Goal: Transaction & Acquisition: Purchase product/service

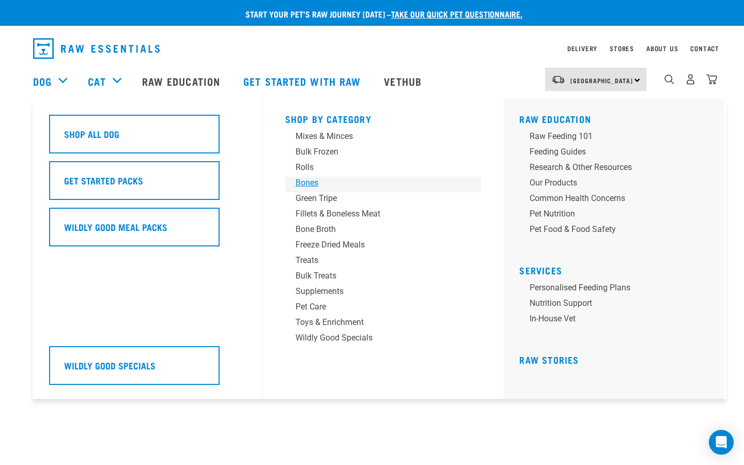
click at [302, 183] on div "Bones" at bounding box center [375, 183] width 161 height 12
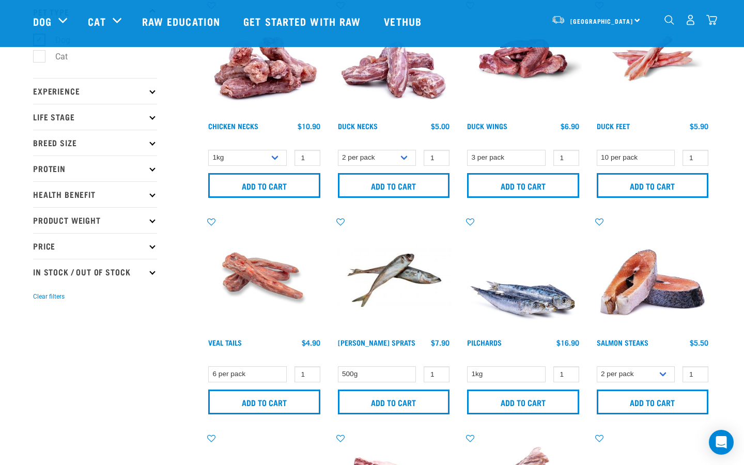
scroll to position [88, 0]
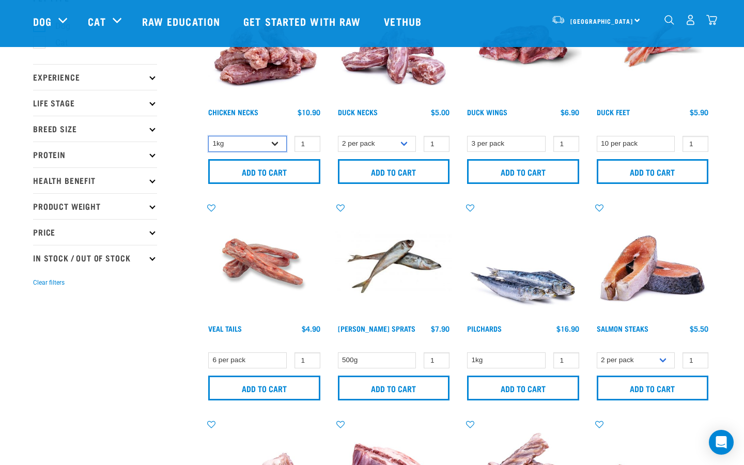
click at [275, 145] on select "1kg 2kg" at bounding box center [247, 144] width 78 height 16
click at [208, 136] on select "1kg 2kg" at bounding box center [247, 144] width 78 height 16
click at [272, 143] on select "1kg 2kg" at bounding box center [247, 144] width 78 height 16
click at [208, 136] on select "1kg 2kg" at bounding box center [247, 144] width 78 height 16
click at [278, 144] on select "1kg 2kg" at bounding box center [247, 144] width 78 height 16
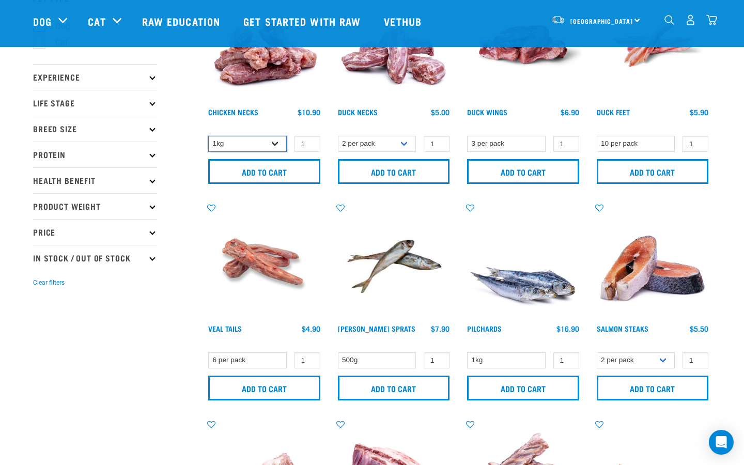
select select "7342"
click at [208, 136] on select "1kg 2kg" at bounding box center [247, 144] width 78 height 16
type input "2"
click at [310, 140] on input "2" at bounding box center [307, 144] width 26 height 16
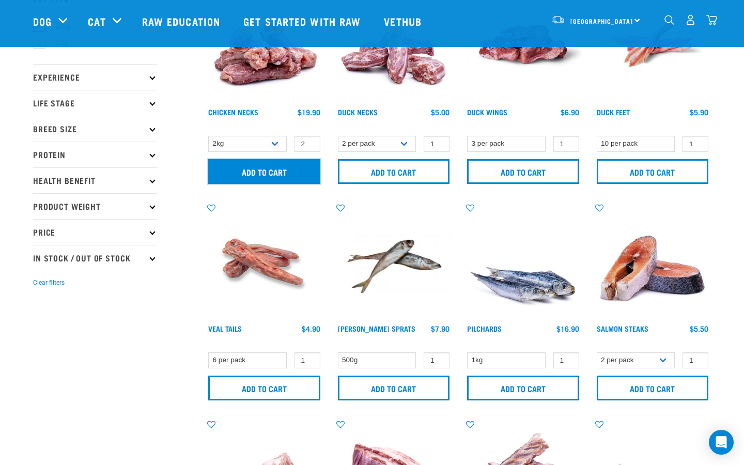
click at [302, 170] on input "Add to cart" at bounding box center [264, 171] width 112 height 25
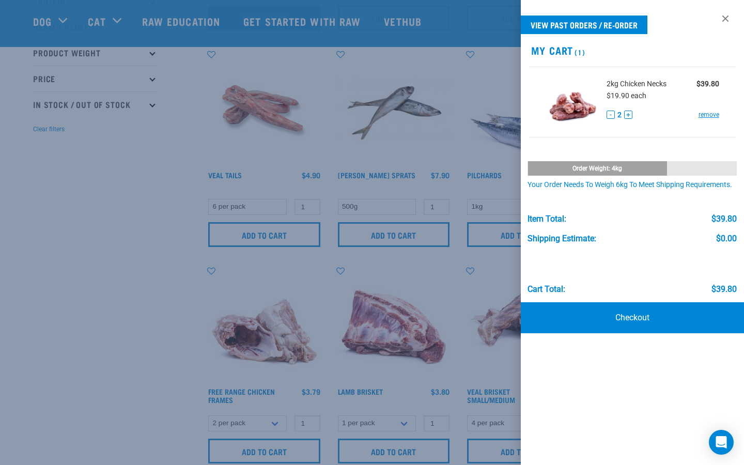
scroll to position [243, 0]
click at [124, 203] on div at bounding box center [372, 232] width 744 height 465
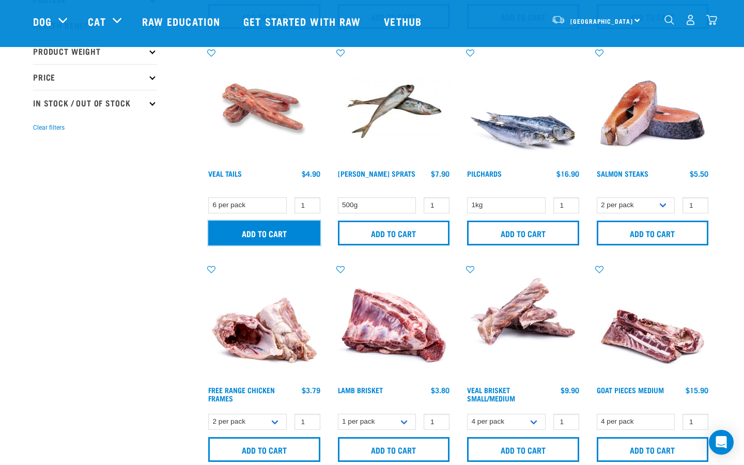
click at [241, 230] on input "Add to cart" at bounding box center [264, 232] width 112 height 25
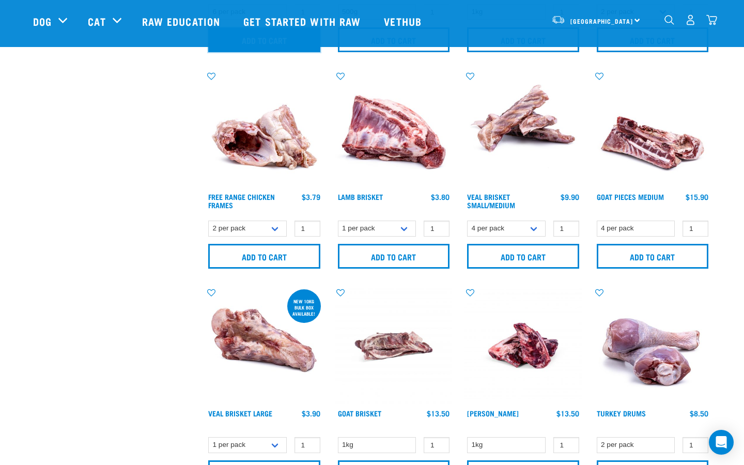
scroll to position [437, 0]
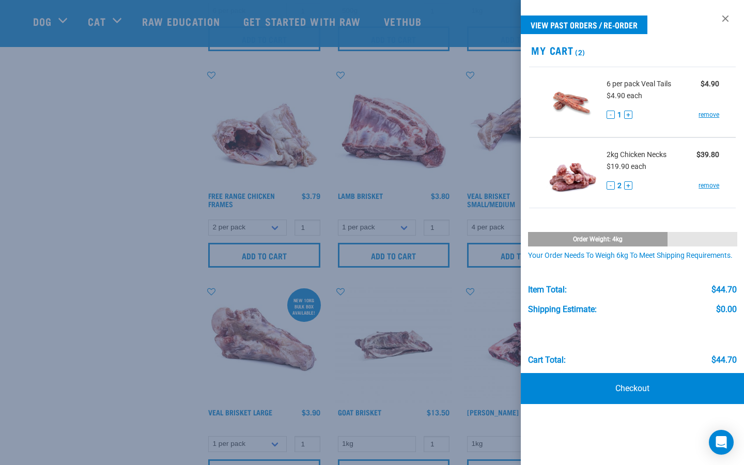
click at [126, 202] on div at bounding box center [372, 232] width 744 height 465
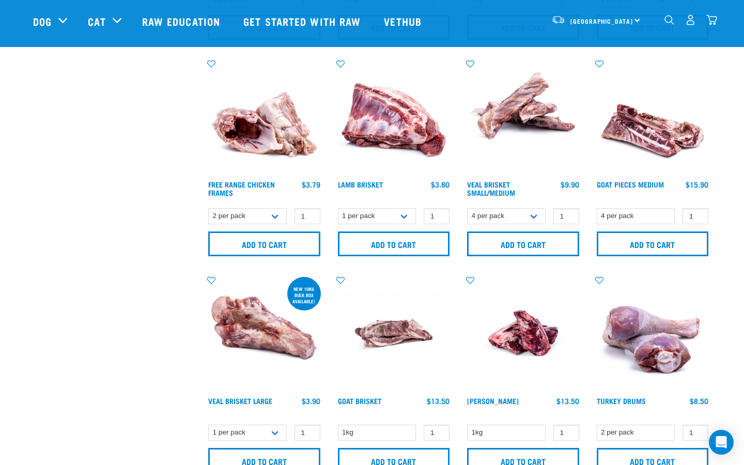
scroll to position [449, 0]
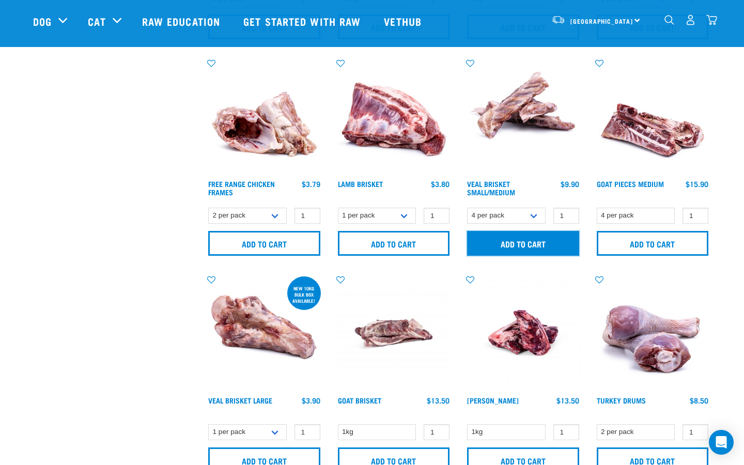
click at [519, 242] on input "Add to cart" at bounding box center [523, 243] width 112 height 25
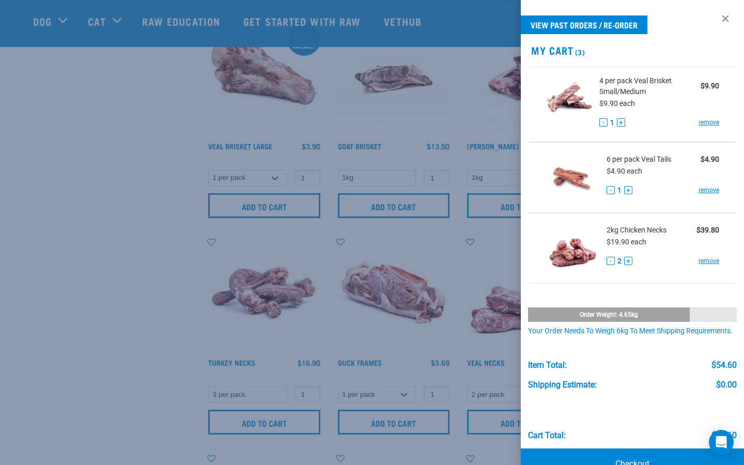
scroll to position [705, 0]
click at [124, 222] on div at bounding box center [372, 232] width 744 height 465
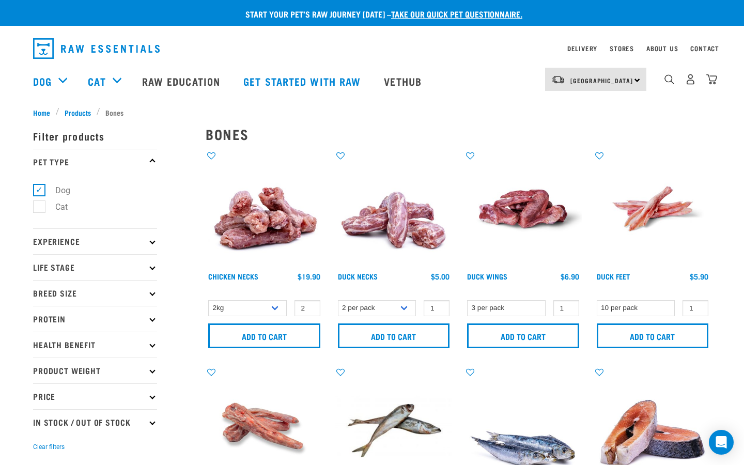
scroll to position [0, 0]
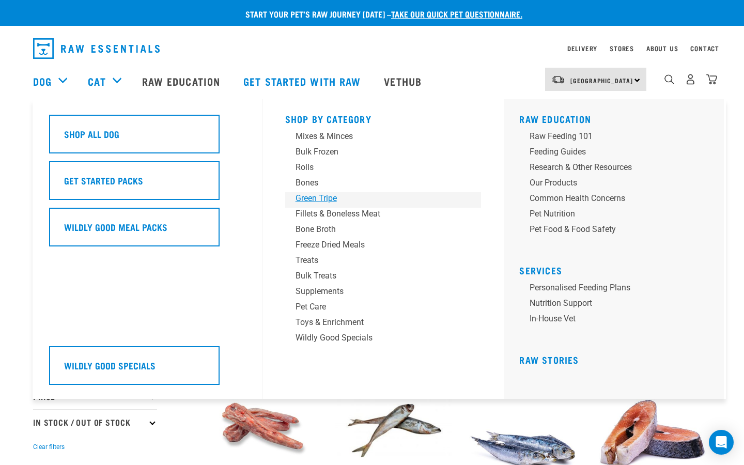
click at [315, 197] on div "Green Tripe" at bounding box center [375, 198] width 161 height 12
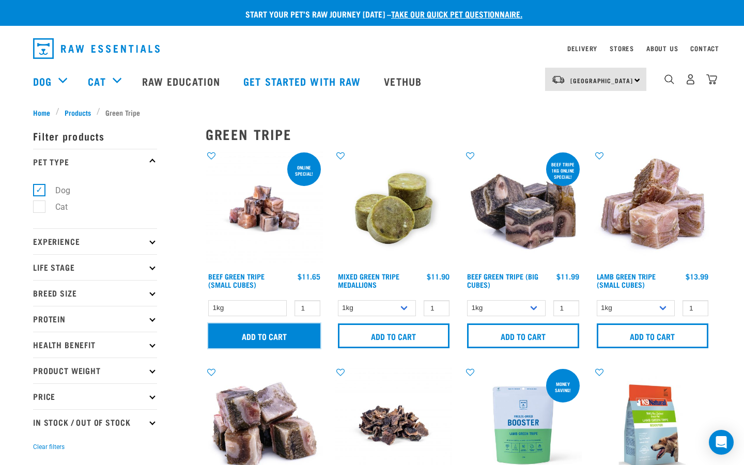
click at [286, 334] on input "Add to cart" at bounding box center [264, 335] width 112 height 25
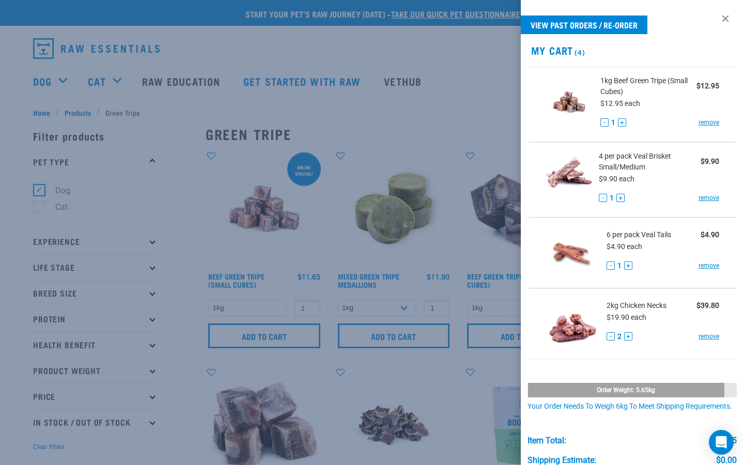
click at [177, 225] on div at bounding box center [372, 232] width 744 height 465
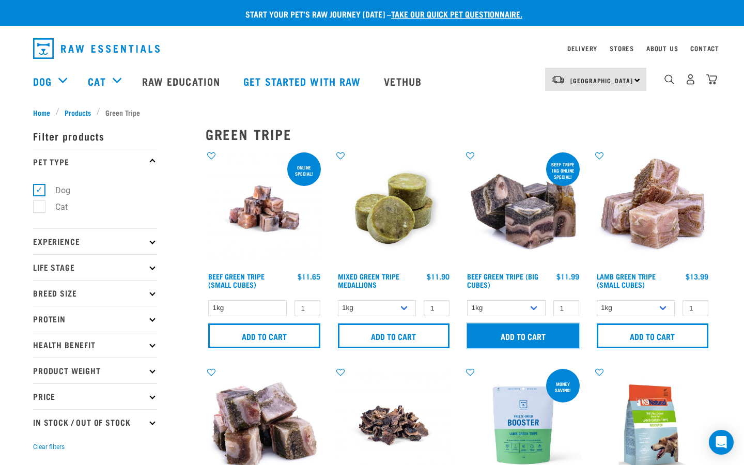
click at [515, 336] on input "Add to cart" at bounding box center [523, 335] width 112 height 25
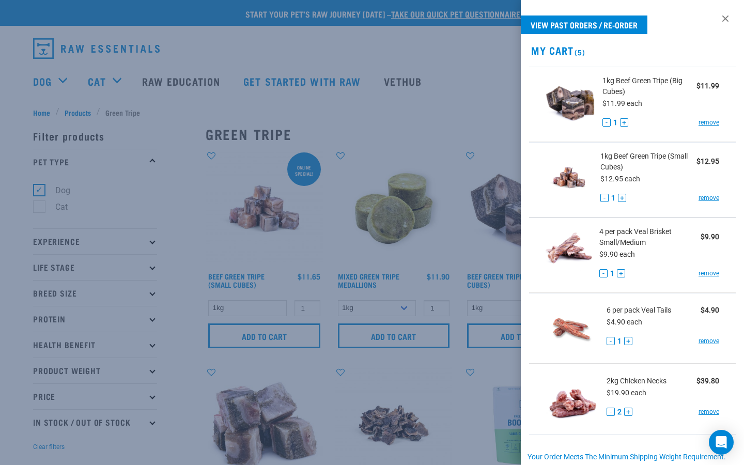
click at [14, 101] on div at bounding box center [372, 232] width 744 height 465
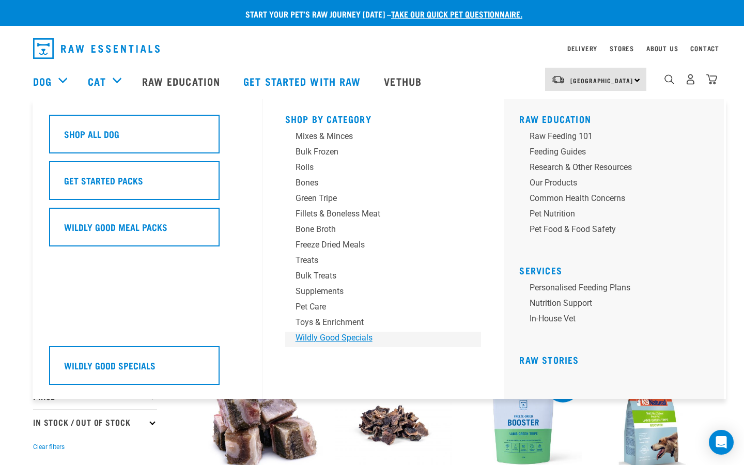
click at [318, 338] on div "Wildly Good Specials" at bounding box center [375, 337] width 161 height 12
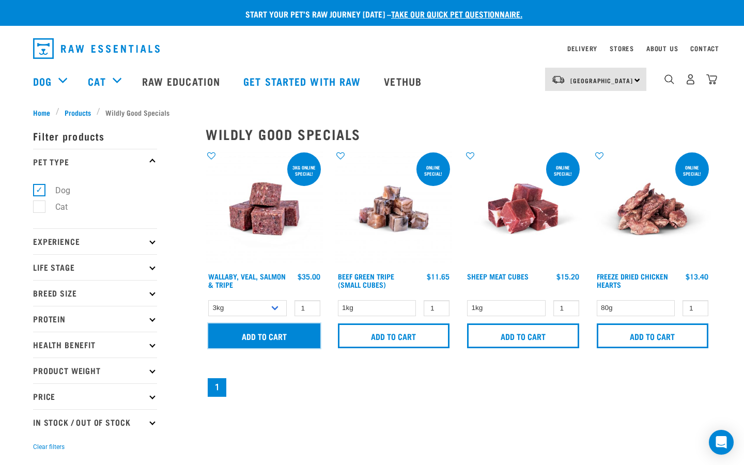
click at [266, 333] on input "Add to cart" at bounding box center [264, 335] width 112 height 25
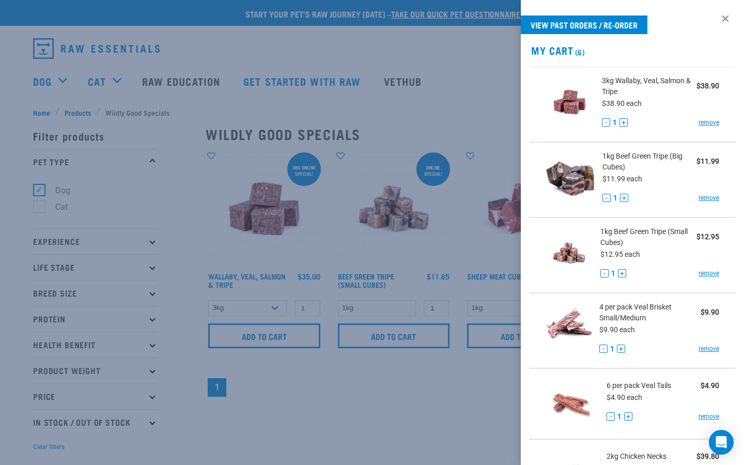
click at [8, 103] on div at bounding box center [372, 232] width 744 height 465
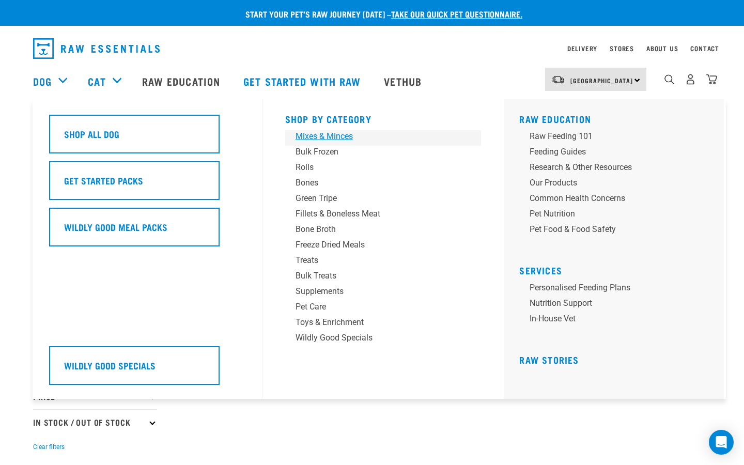
click at [323, 136] on div "Mixes & Minces" at bounding box center [375, 136] width 161 height 12
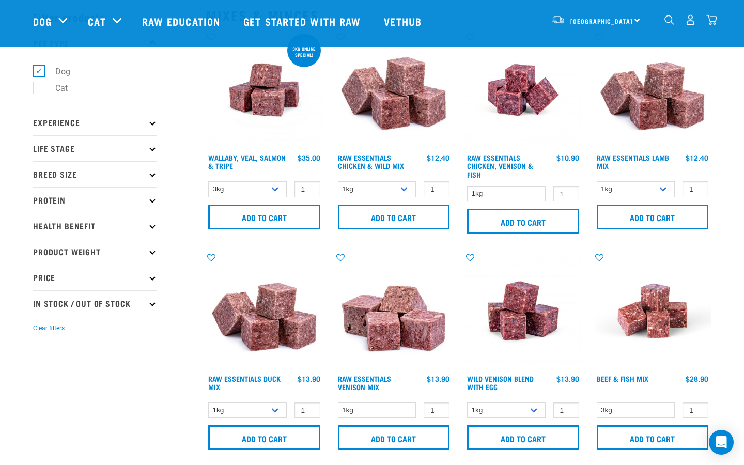
scroll to position [44, 0]
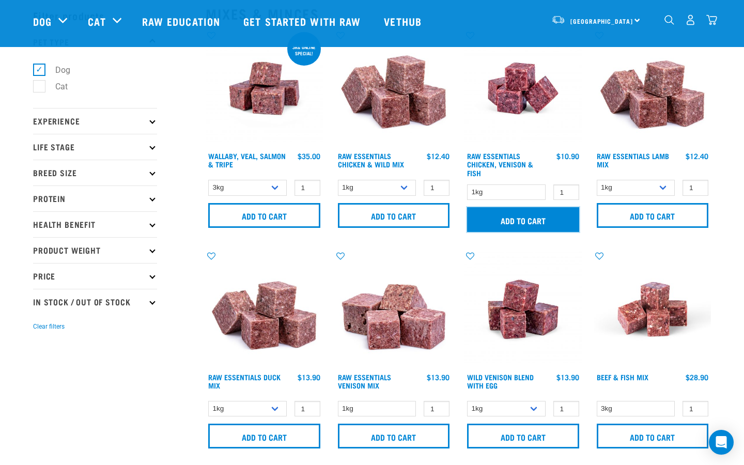
click at [529, 222] on input "Add to cart" at bounding box center [523, 219] width 112 height 25
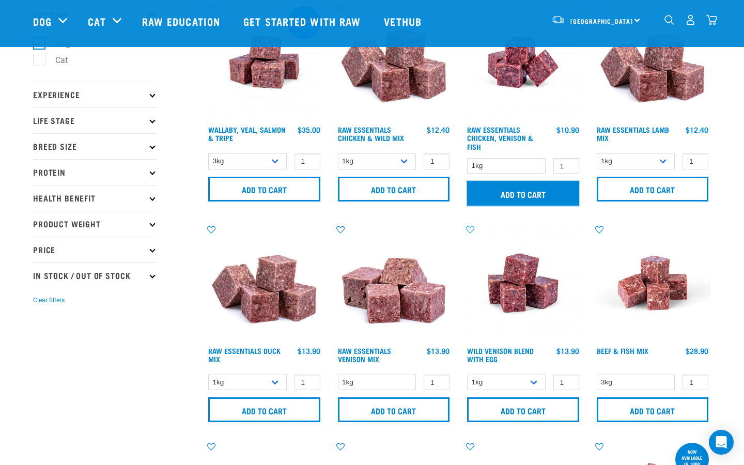
scroll to position [73, 0]
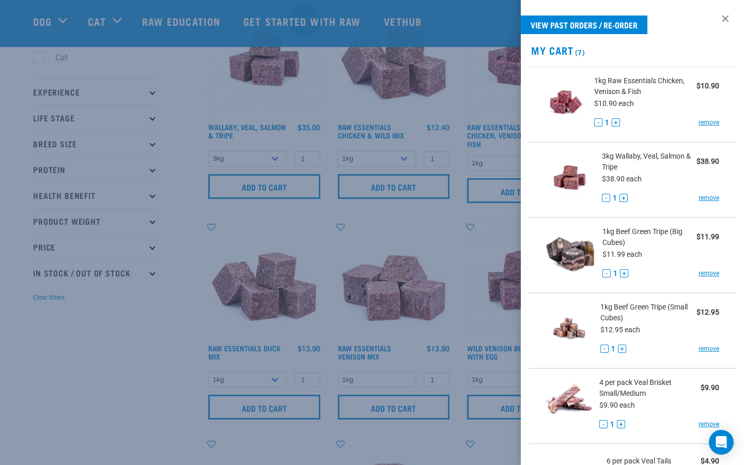
click at [412, 185] on div at bounding box center [372, 232] width 744 height 465
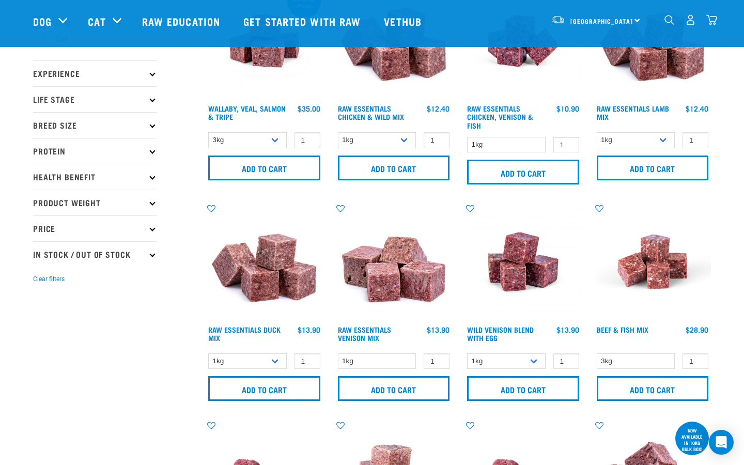
scroll to position [91, 0]
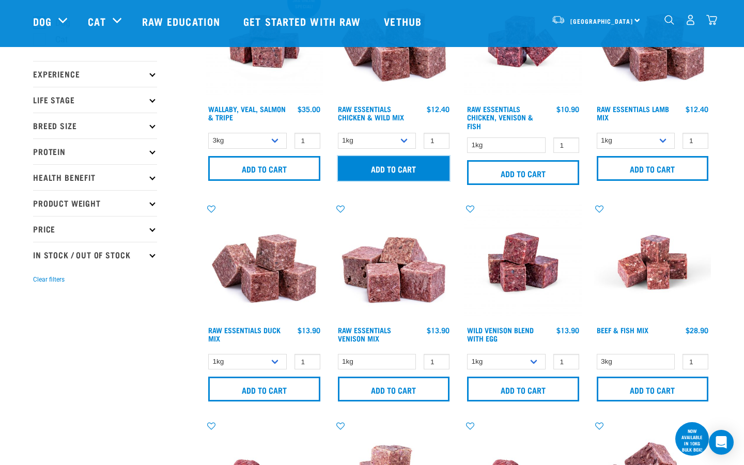
click at [411, 173] on input "Add to cart" at bounding box center [394, 168] width 112 height 25
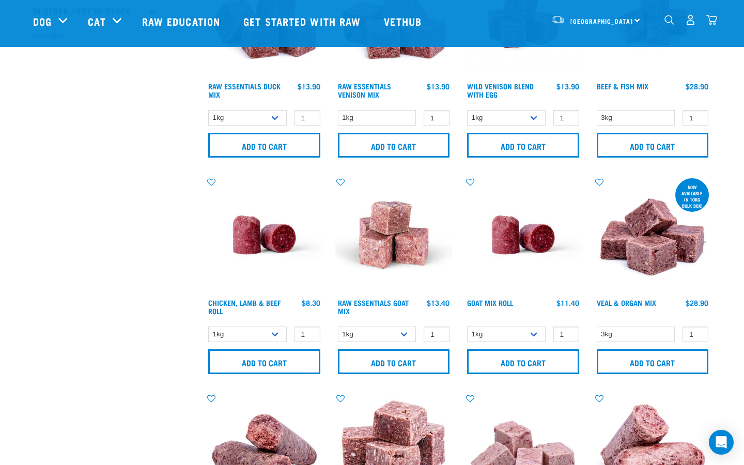
scroll to position [346, 0]
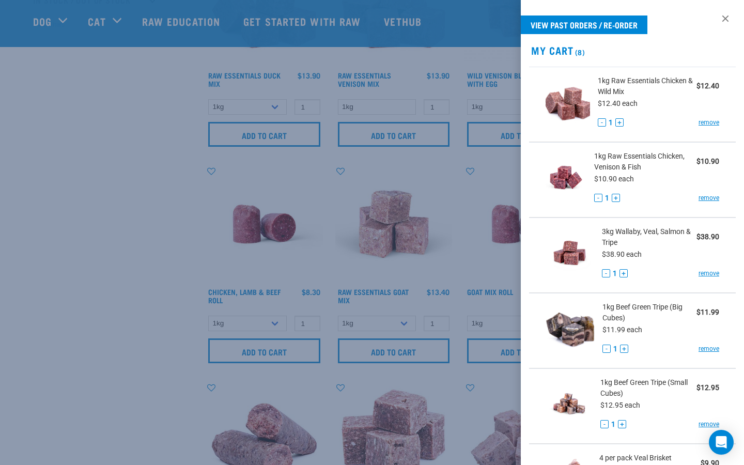
click at [140, 280] on div at bounding box center [372, 232] width 744 height 465
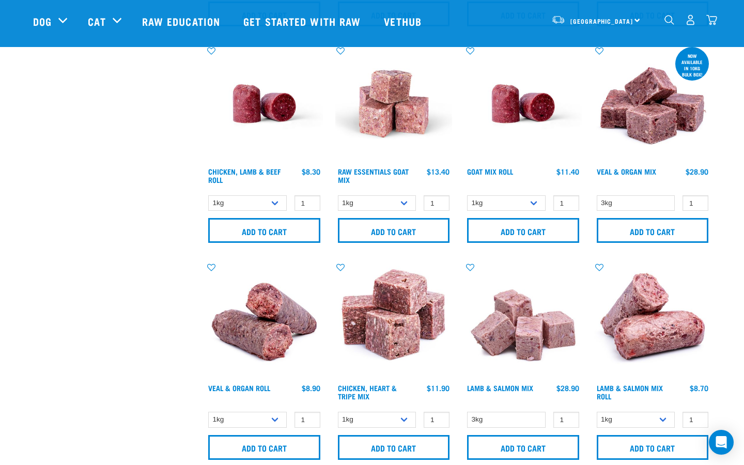
scroll to position [468, 0]
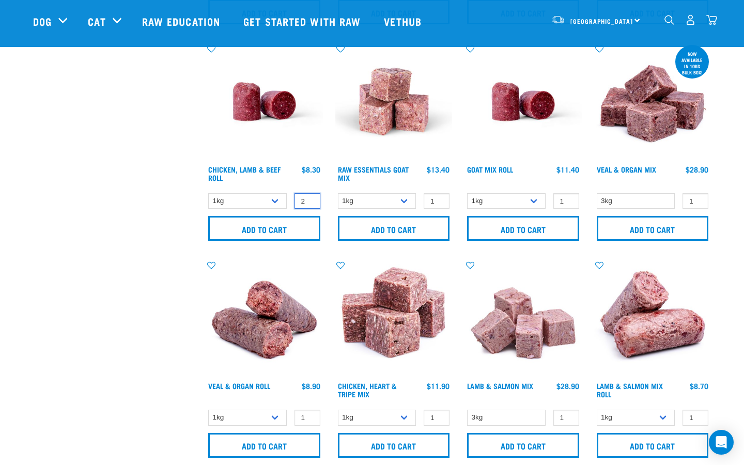
type input "2"
click at [309, 197] on input "2" at bounding box center [307, 201] width 26 height 16
click at [281, 228] on input "Add to cart" at bounding box center [264, 228] width 112 height 25
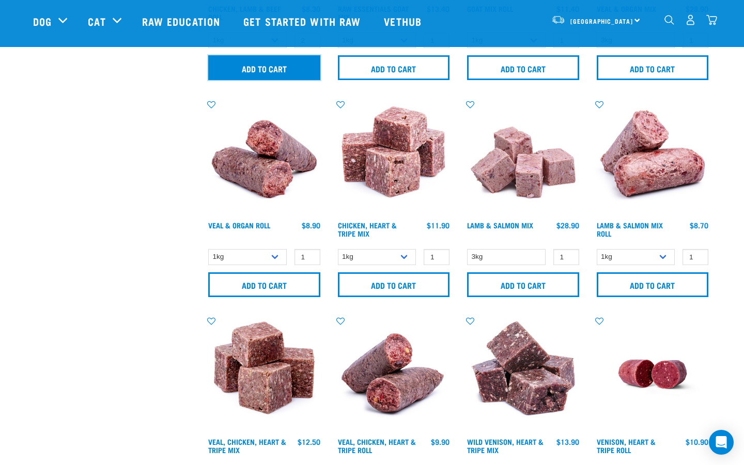
scroll to position [634, 0]
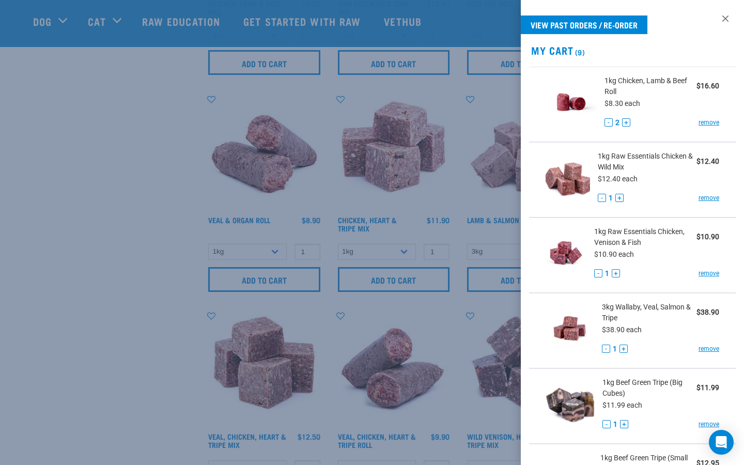
click at [150, 250] on div at bounding box center [372, 232] width 744 height 465
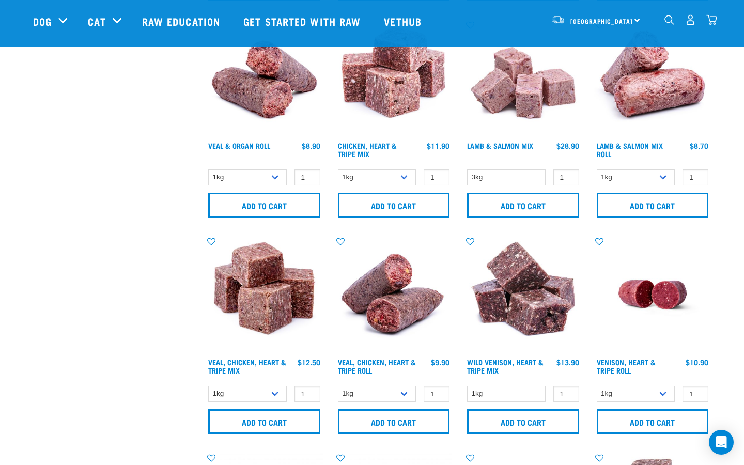
scroll to position [723, 0]
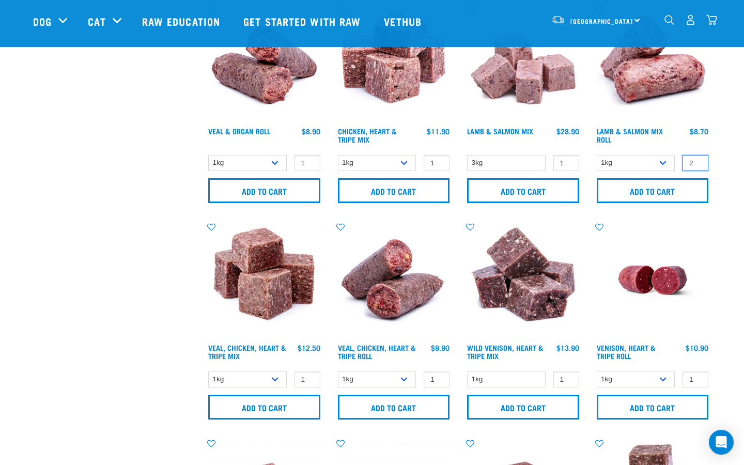
type input "2"
click at [699, 159] on input "2" at bounding box center [695, 163] width 26 height 16
click at [671, 185] on input "Add to cart" at bounding box center [652, 190] width 112 height 25
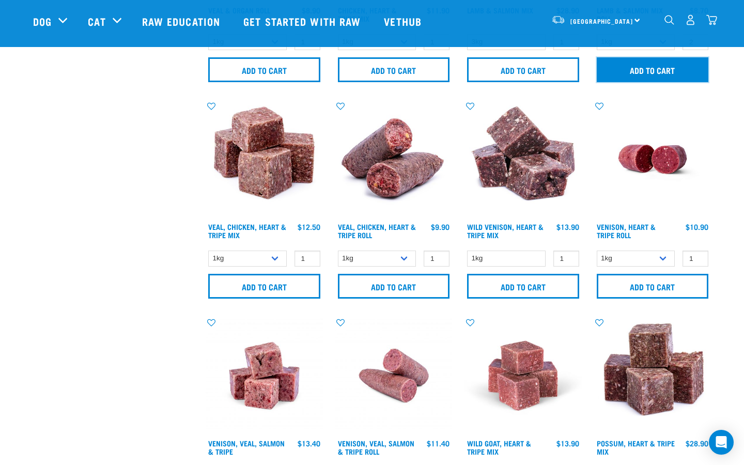
scroll to position [856, 0]
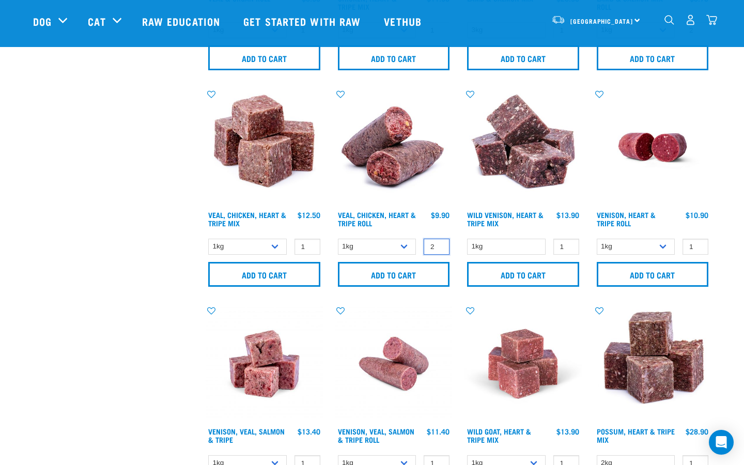
type input "2"
click at [439, 244] on input "2" at bounding box center [436, 247] width 26 height 16
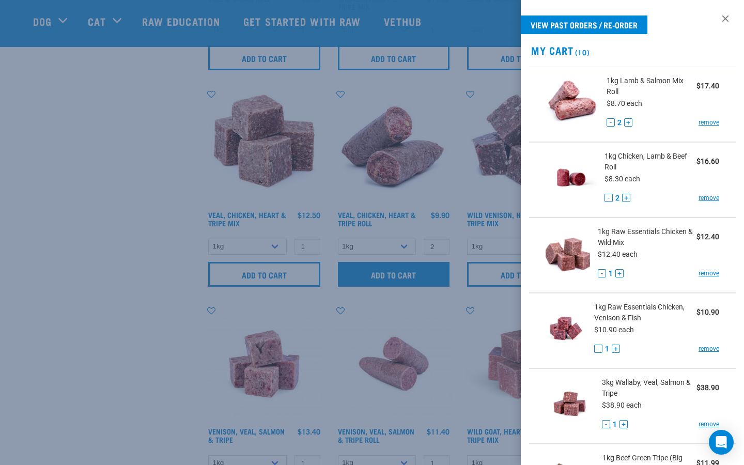
click at [417, 271] on div at bounding box center [372, 232] width 744 height 465
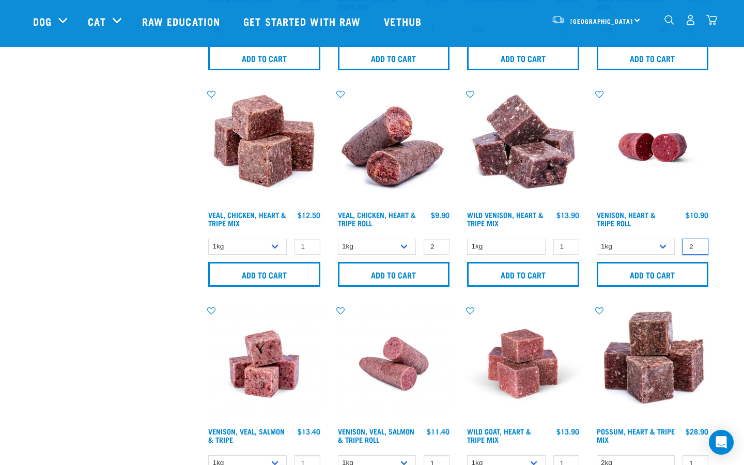
type input "2"
click at [697, 244] on input "2" at bounding box center [695, 247] width 26 height 16
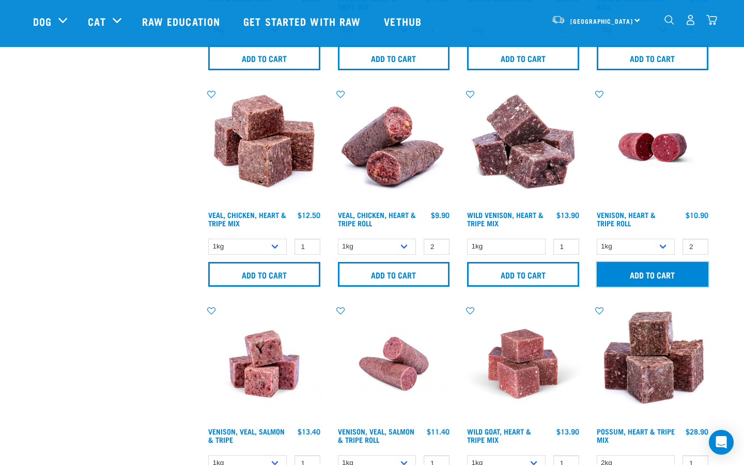
click at [665, 270] on input "Add to cart" at bounding box center [652, 274] width 112 height 25
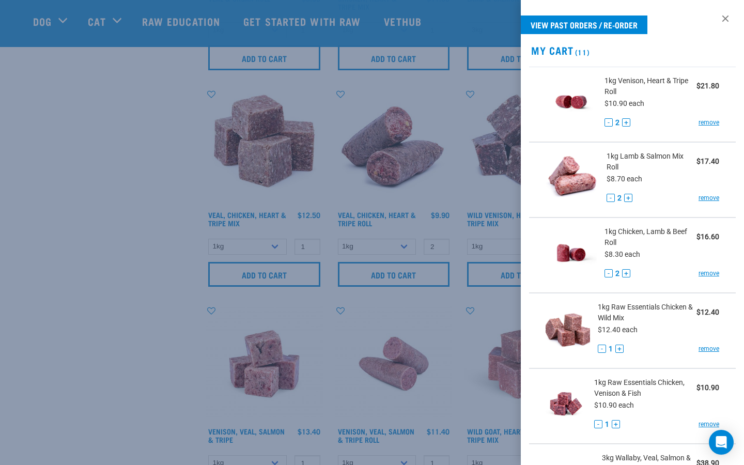
click at [114, 244] on div at bounding box center [372, 232] width 744 height 465
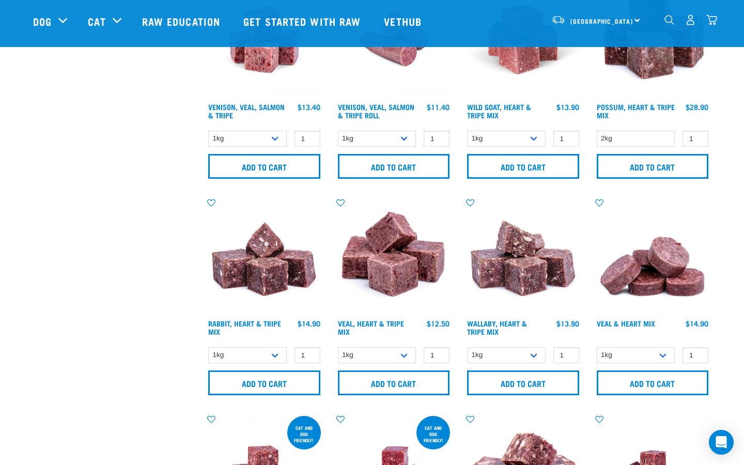
scroll to position [1143, 0]
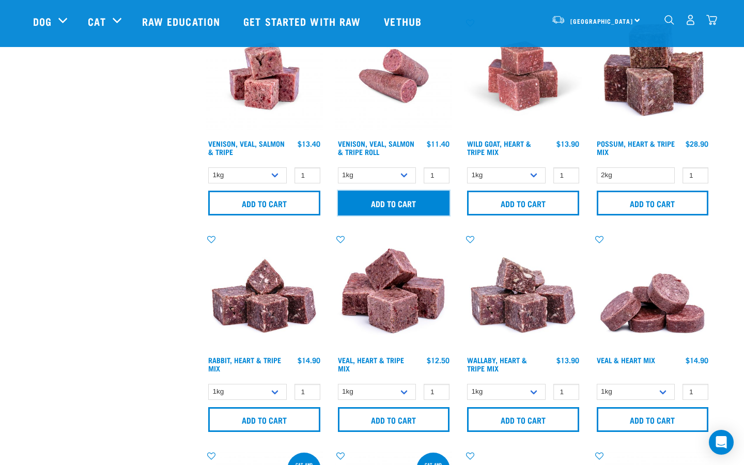
click at [397, 201] on input "Add to cart" at bounding box center [394, 203] width 112 height 25
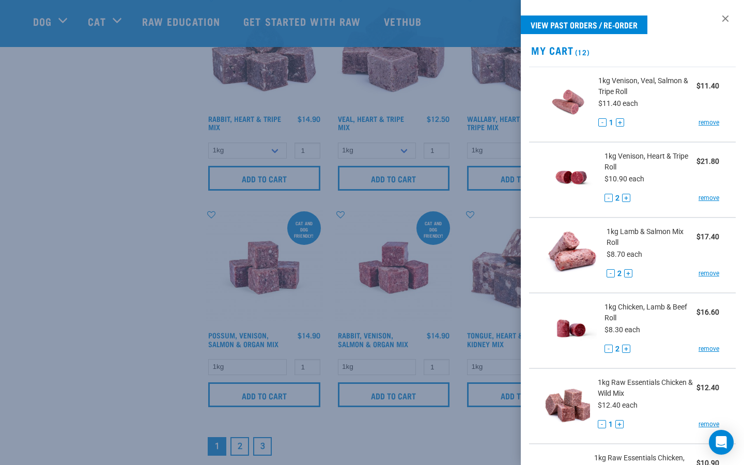
scroll to position [1386, 0]
click at [138, 160] on div at bounding box center [372, 232] width 744 height 465
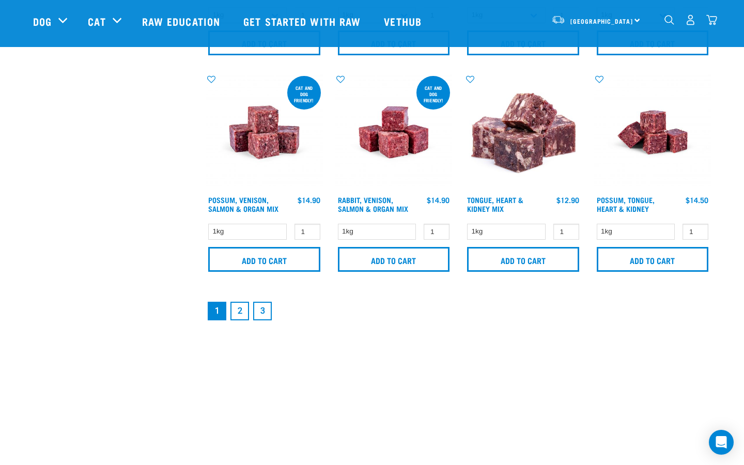
scroll to position [1520, 0]
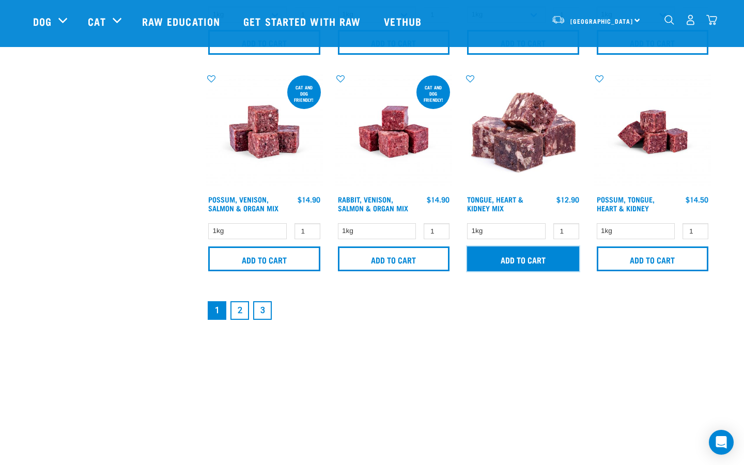
click at [519, 255] on input "Add to cart" at bounding box center [523, 258] width 112 height 25
click at [242, 309] on link "2" at bounding box center [239, 310] width 19 height 19
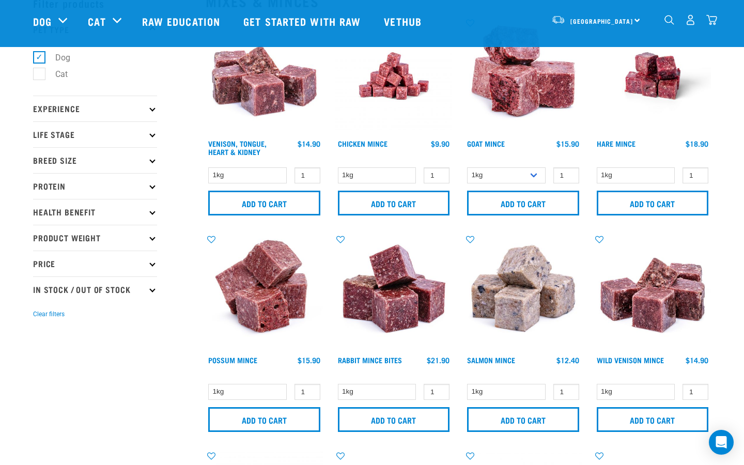
scroll to position [43, 0]
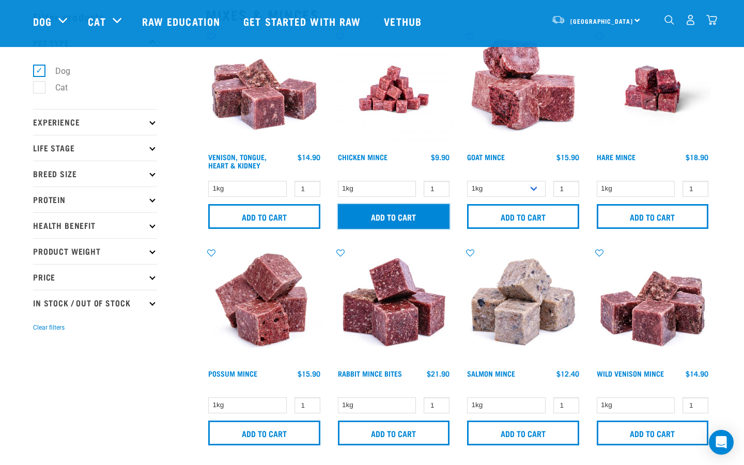
click at [388, 219] on input "Add to cart" at bounding box center [394, 216] width 112 height 25
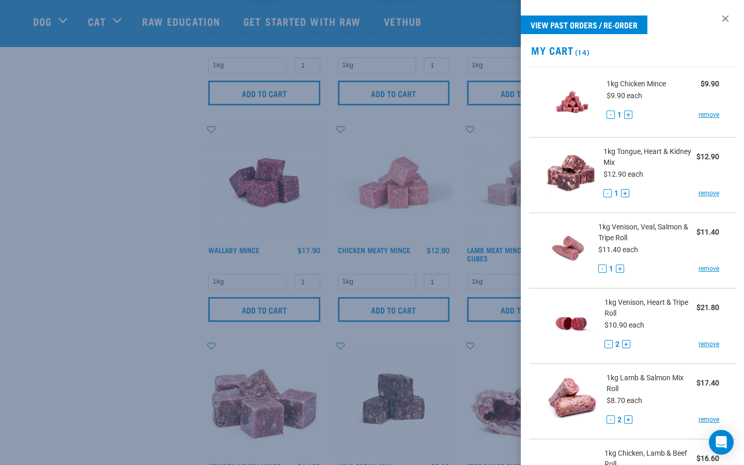
scroll to position [419, 0]
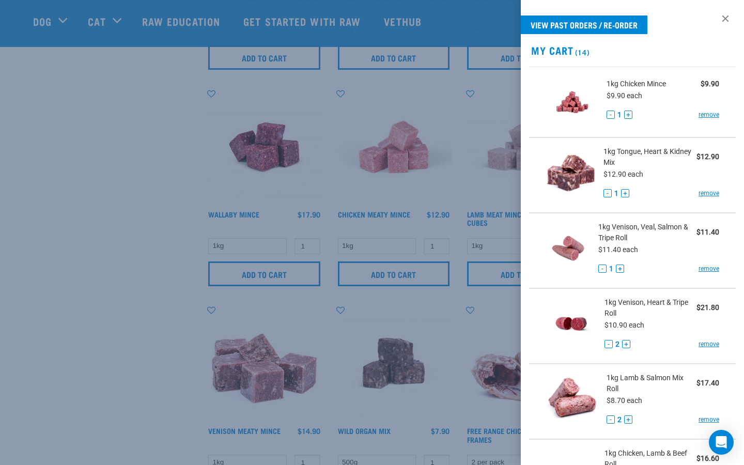
click at [162, 252] on div at bounding box center [372, 232] width 744 height 465
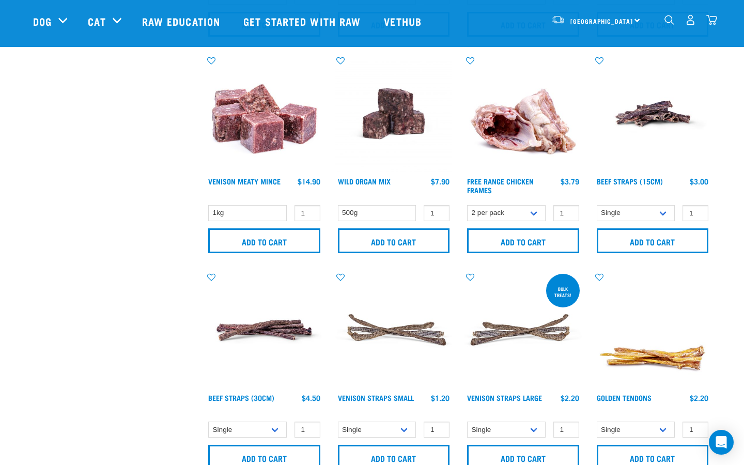
scroll to position [671, 0]
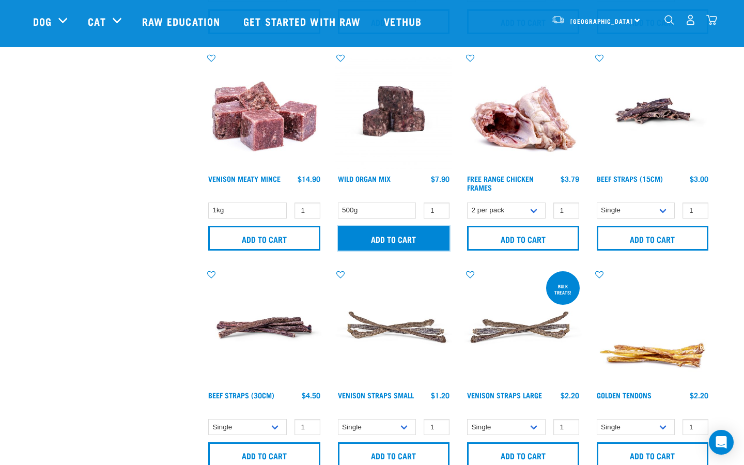
click at [416, 234] on input "Add to cart" at bounding box center [394, 238] width 112 height 25
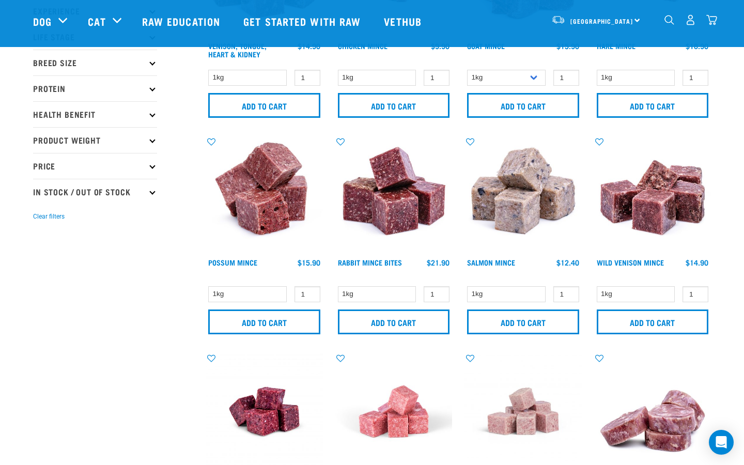
scroll to position [0, 0]
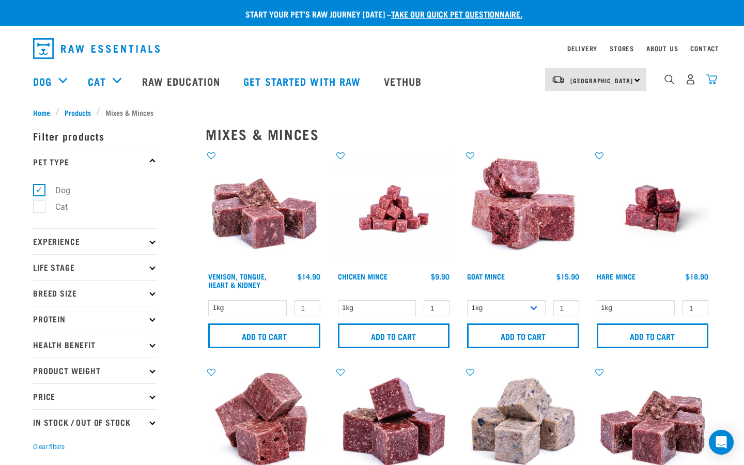
click at [711, 80] on img "dropdown navigation" at bounding box center [711, 79] width 11 height 11
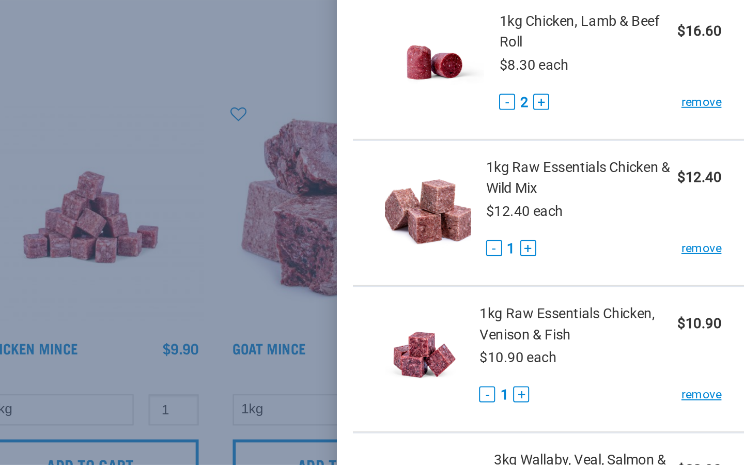
scroll to position [345, 0]
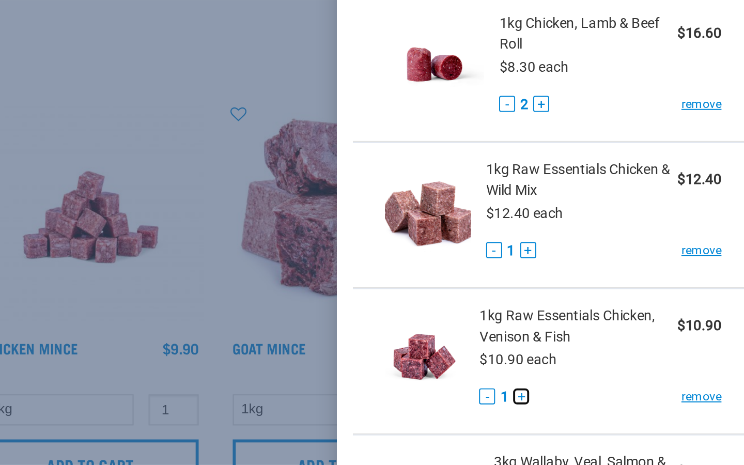
click at [616, 302] on button "+" at bounding box center [615, 300] width 8 height 8
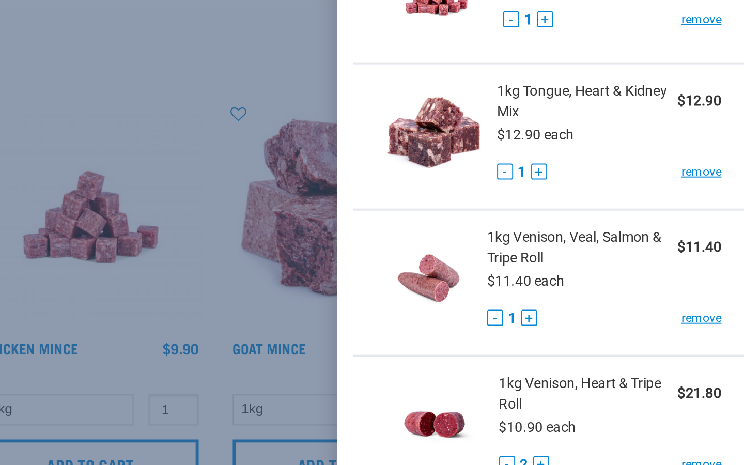
scroll to position [0, 0]
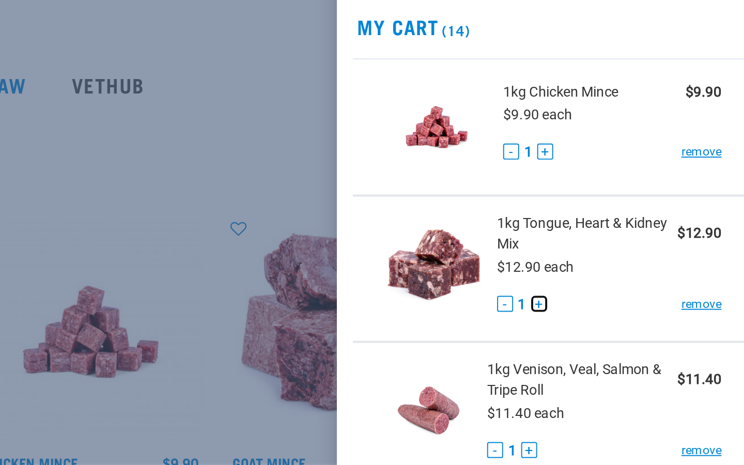
click at [625, 194] on button "+" at bounding box center [625, 193] width 8 height 8
click at [621, 267] on button "+" at bounding box center [619, 268] width 8 height 8
click at [627, 117] on button "+" at bounding box center [628, 114] width 8 height 8
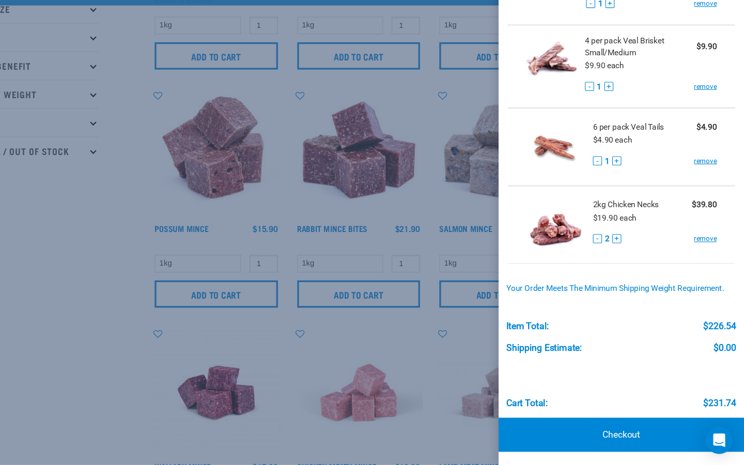
scroll to position [167, 0]
click at [647, 436] on link "Checkout" at bounding box center [631, 436] width 223 height 31
click at [636, 439] on link "Checkout" at bounding box center [631, 436] width 223 height 31
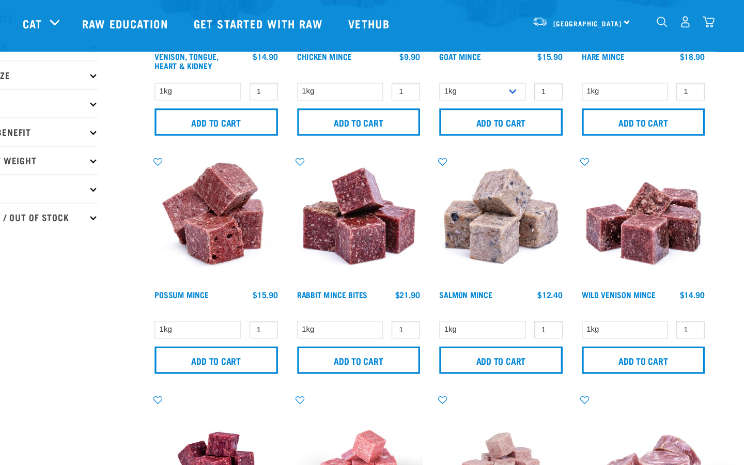
scroll to position [0, 0]
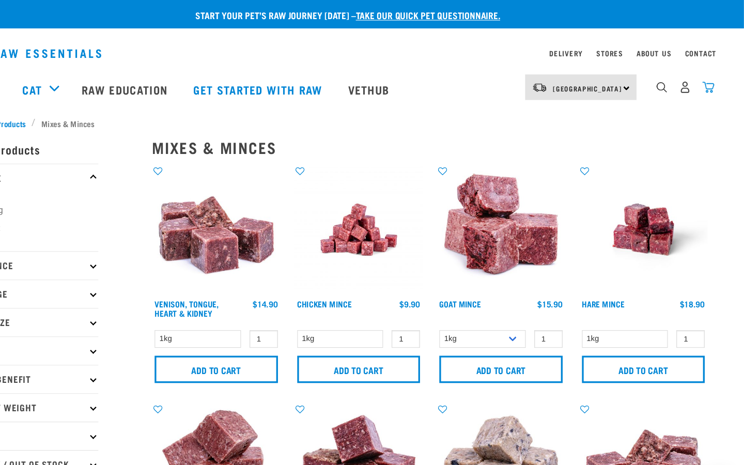
click at [711, 81] on img "dropdown navigation" at bounding box center [711, 79] width 11 height 11
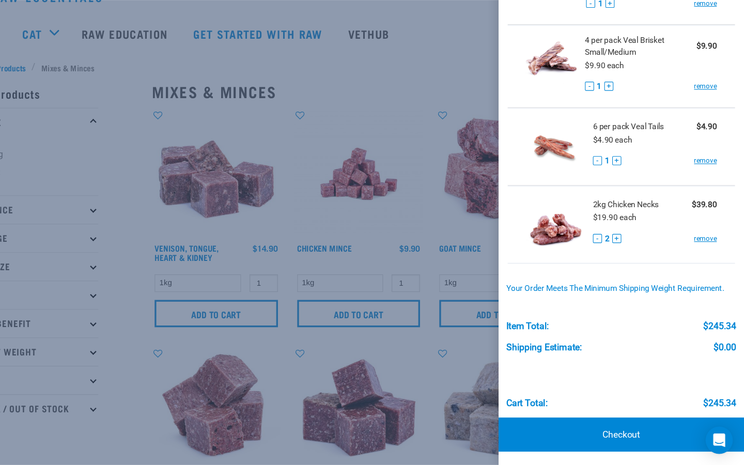
scroll to position [29, 0]
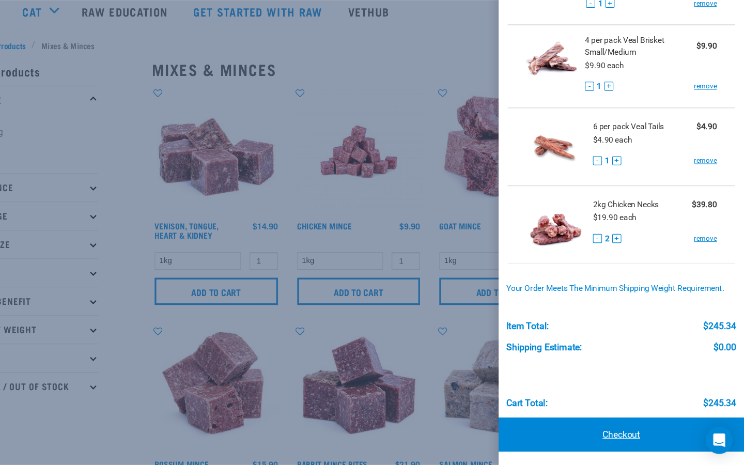
click at [618, 442] on link "Checkout" at bounding box center [631, 436] width 223 height 31
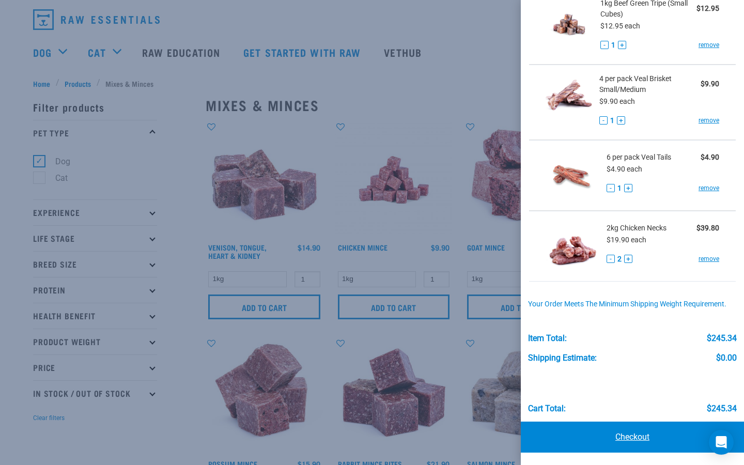
click at [634, 435] on link "Checkout" at bounding box center [631, 436] width 223 height 31
click at [638, 438] on link "Checkout" at bounding box center [631, 436] width 223 height 31
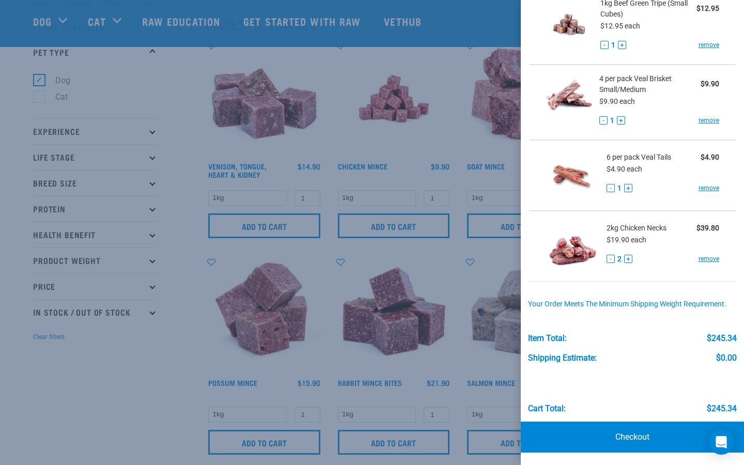
scroll to position [381, 0]
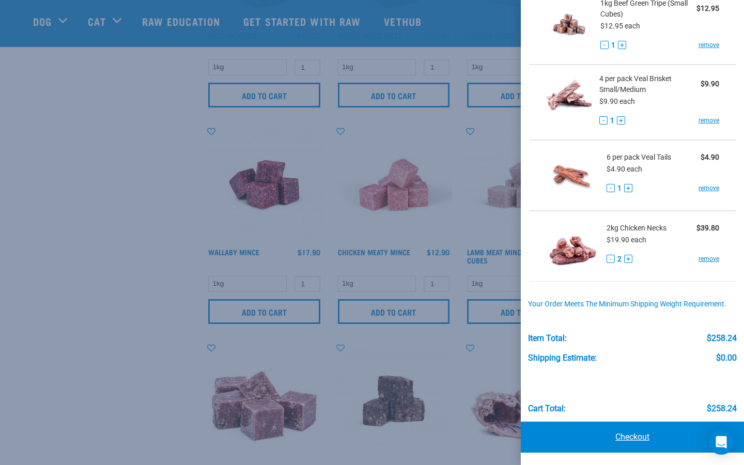
click at [622, 437] on link "Checkout" at bounding box center [631, 436] width 223 height 31
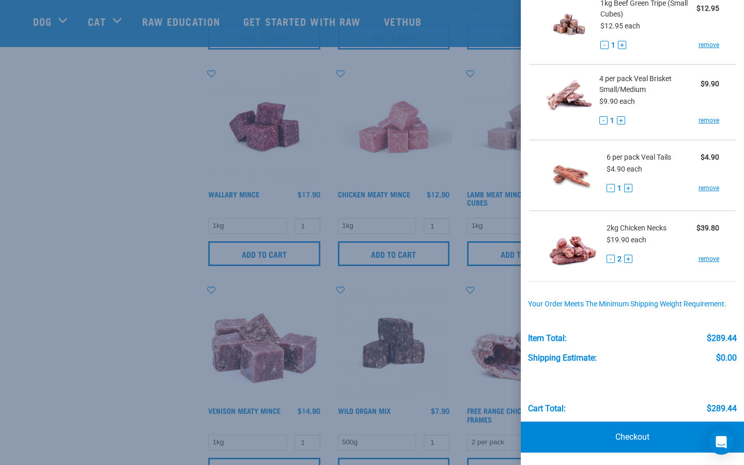
scroll to position [448, 0]
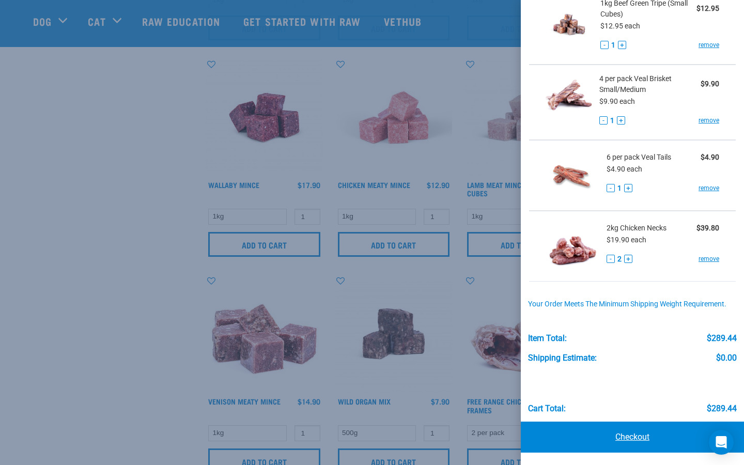
click at [620, 437] on link "Checkout" at bounding box center [631, 436] width 223 height 31
click at [624, 438] on link "Checkout" at bounding box center [631, 436] width 223 height 31
click at [104, 158] on div at bounding box center [372, 232] width 744 height 465
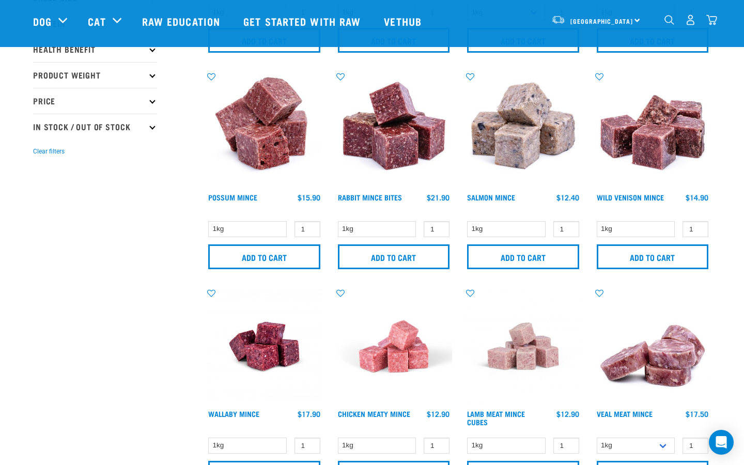
scroll to position [0, 0]
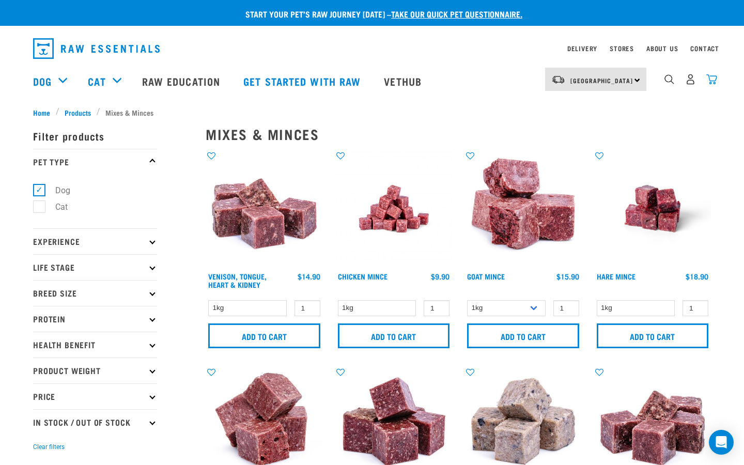
click at [711, 82] on img "dropdown navigation" at bounding box center [711, 79] width 11 height 11
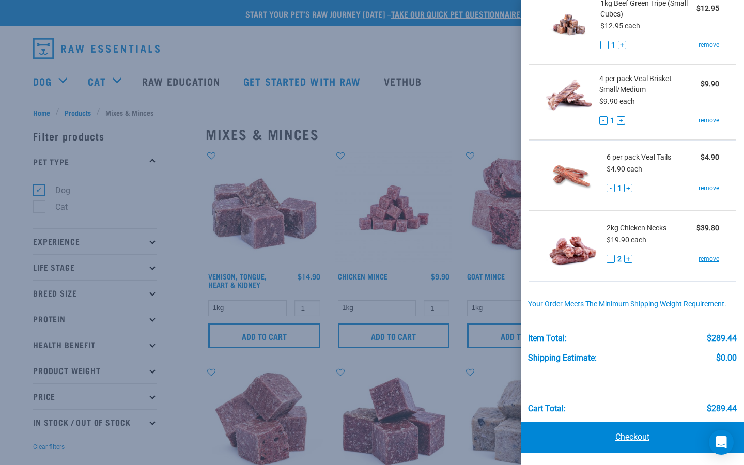
click at [623, 446] on link "Checkout" at bounding box center [631, 436] width 223 height 31
click at [629, 439] on link "Checkout" at bounding box center [631, 436] width 223 height 31
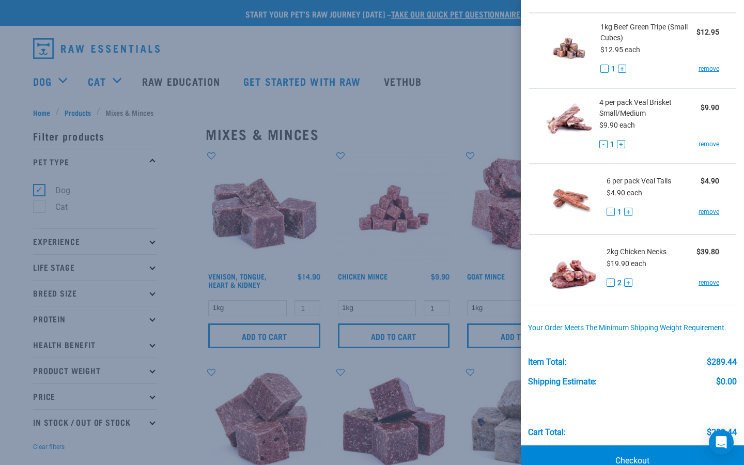
scroll to position [897, 0]
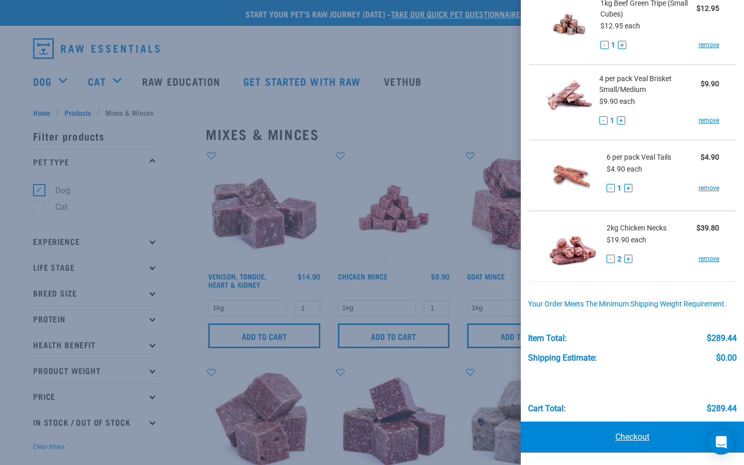
click at [608, 436] on link "Checkout" at bounding box center [631, 436] width 223 height 31
click at [718, 442] on icon "Open Intercom Messenger" at bounding box center [721, 441] width 12 height 13
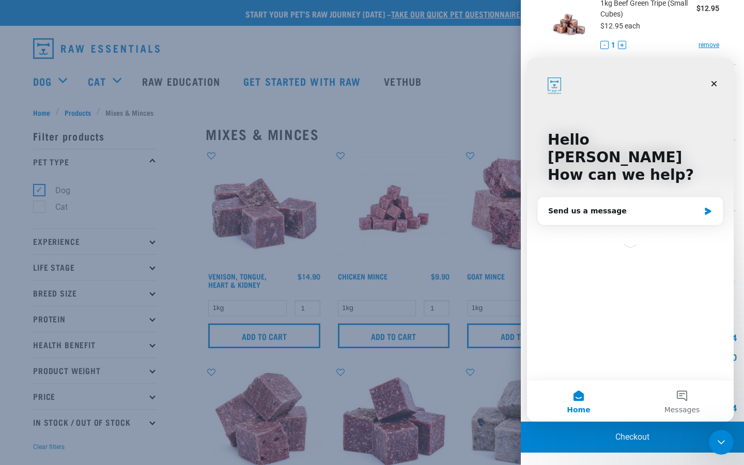
scroll to position [0, 0]
click at [651, 434] on link "Checkout" at bounding box center [631, 436] width 223 height 31
click at [648, 435] on link "Checkout" at bounding box center [631, 436] width 223 height 31
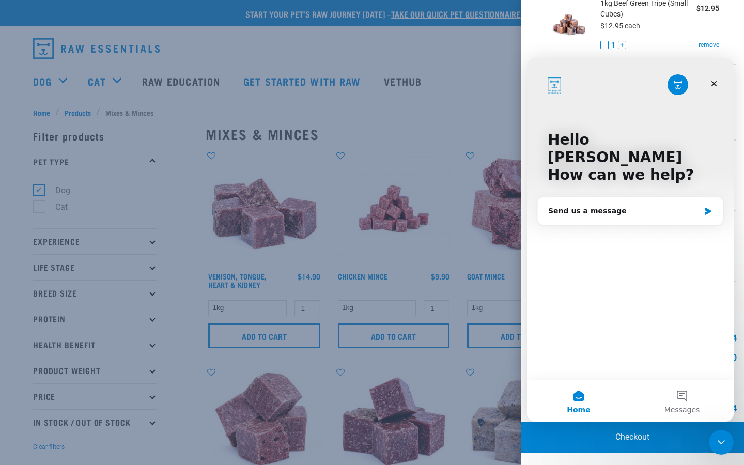
click at [464, 116] on div at bounding box center [372, 232] width 744 height 465
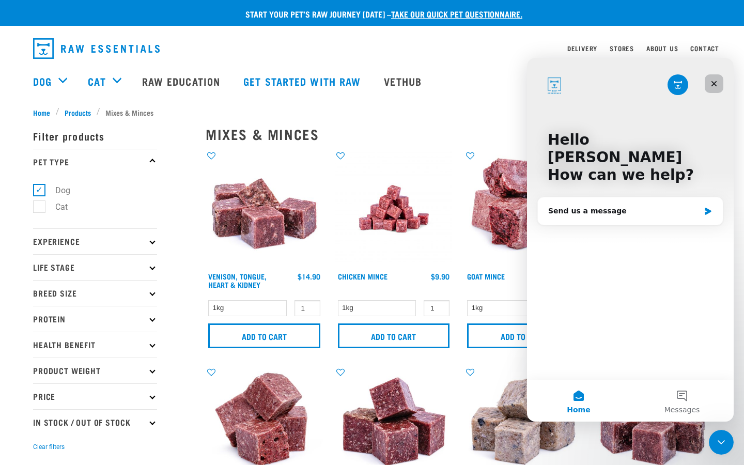
click at [710, 85] on icon "Close" at bounding box center [713, 84] width 8 height 8
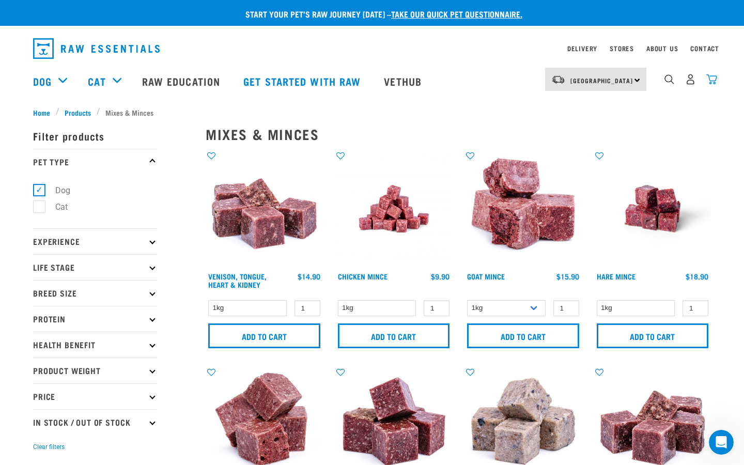
click at [712, 83] on img "dropdown navigation" at bounding box center [711, 79] width 11 height 11
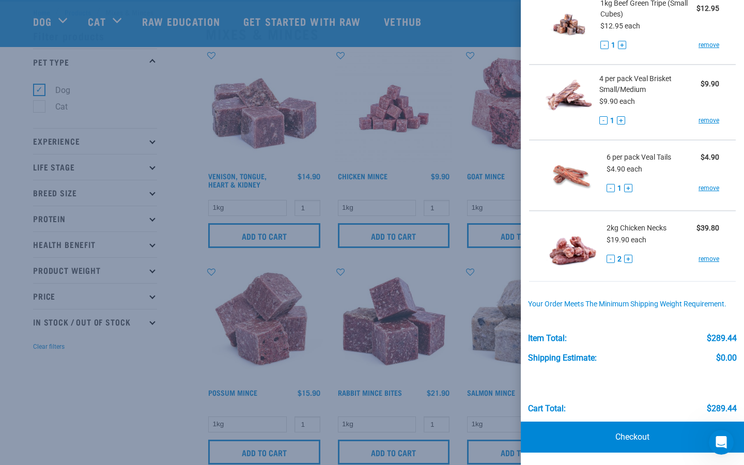
scroll to position [32, 0]
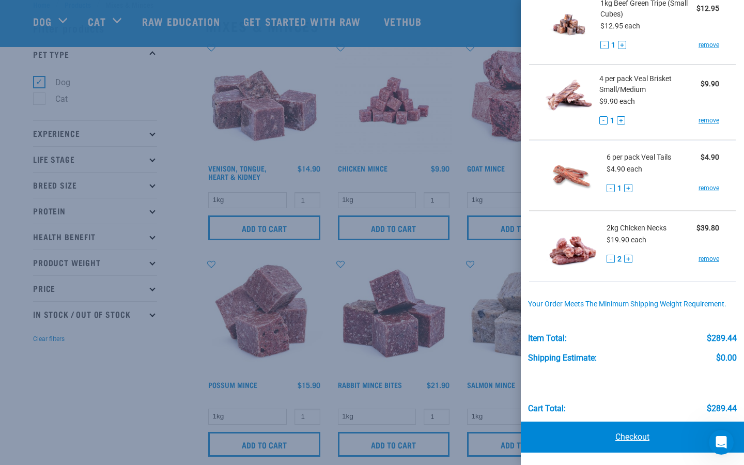
click at [616, 430] on link "Checkout" at bounding box center [631, 436] width 223 height 31
click at [622, 437] on link "Checkout" at bounding box center [631, 436] width 223 height 31
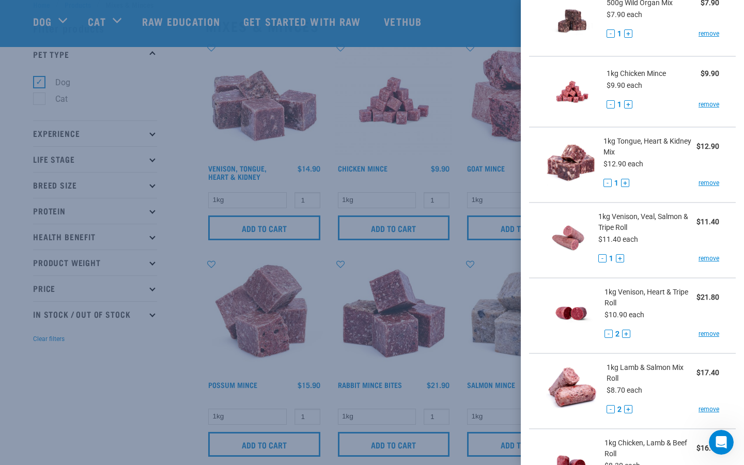
scroll to position [0, 0]
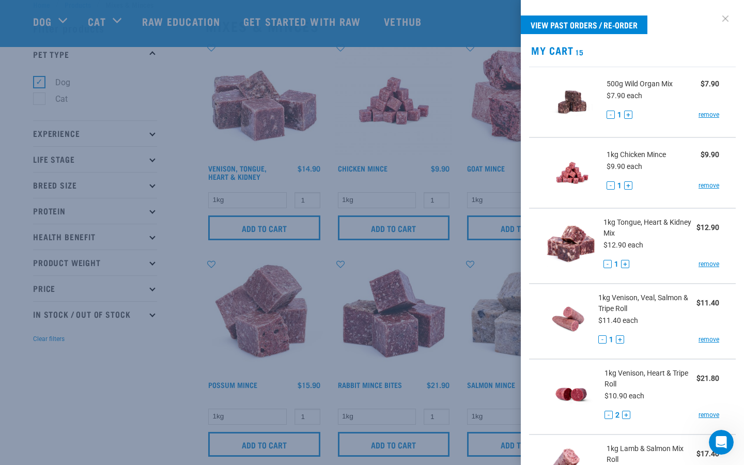
click at [727, 19] on link at bounding box center [725, 18] width 17 height 17
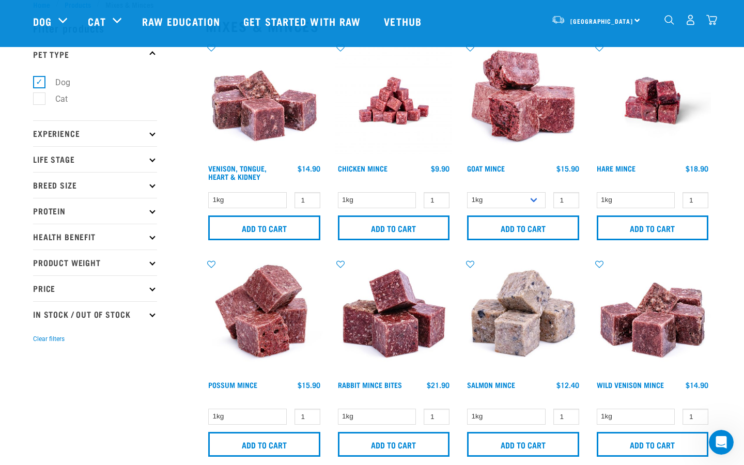
click at [714, 20] on img "dropdown navigation" at bounding box center [711, 19] width 11 height 11
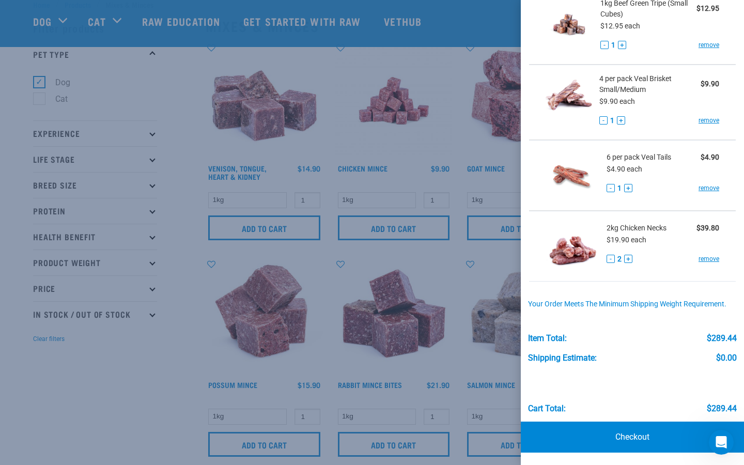
scroll to position [38, 0]
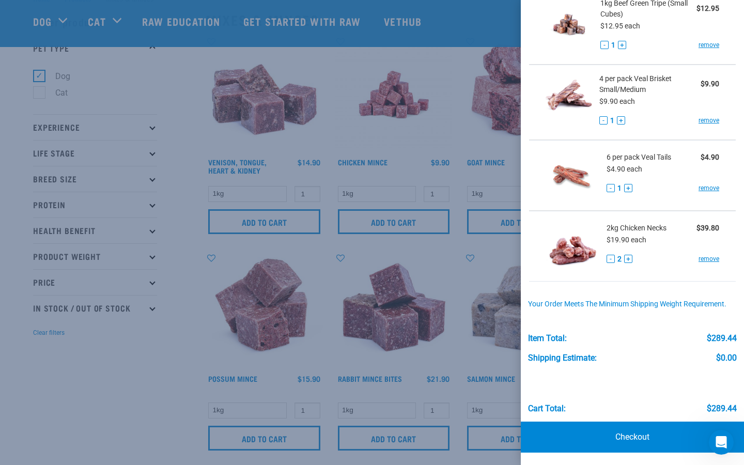
click at [172, 374] on div at bounding box center [372, 232] width 744 height 465
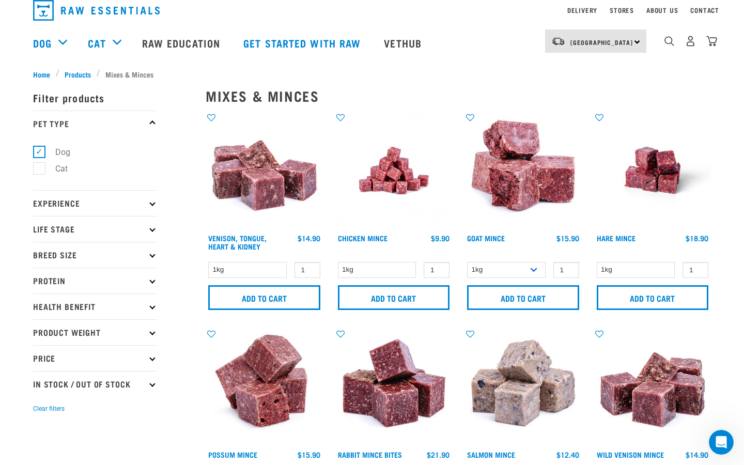
scroll to position [0, 0]
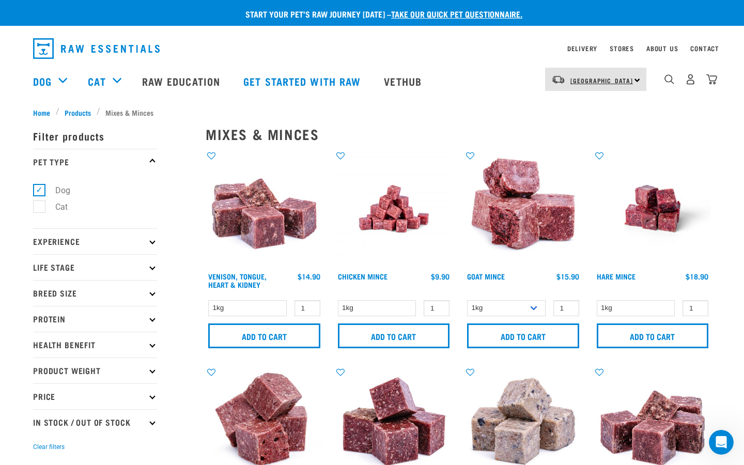
click at [592, 78] on span "[GEOGRAPHIC_DATA]" at bounding box center [601, 80] width 62 height 4
click at [584, 106] on link "[GEOGRAPHIC_DATA]" at bounding box center [594, 108] width 99 height 23
click at [712, 81] on img "dropdown navigation" at bounding box center [711, 79] width 11 height 11
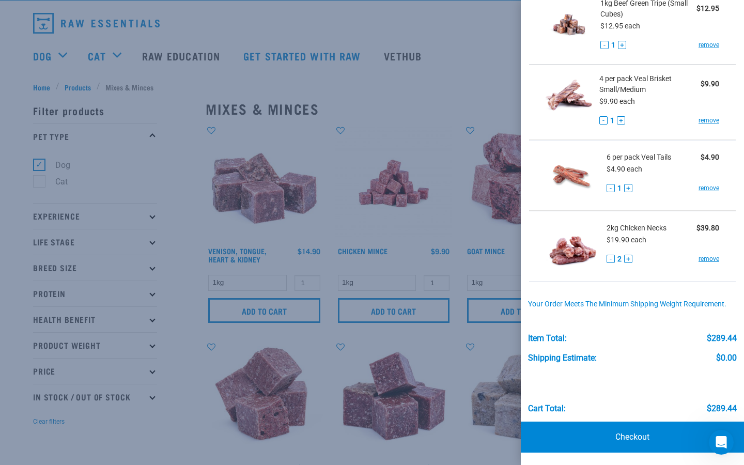
scroll to position [27, 0]
click at [618, 441] on link "Checkout" at bounding box center [631, 436] width 223 height 31
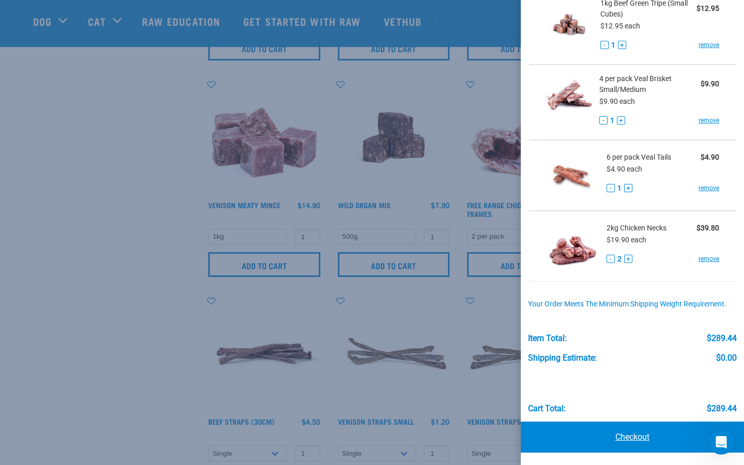
scroll to position [668, 0]
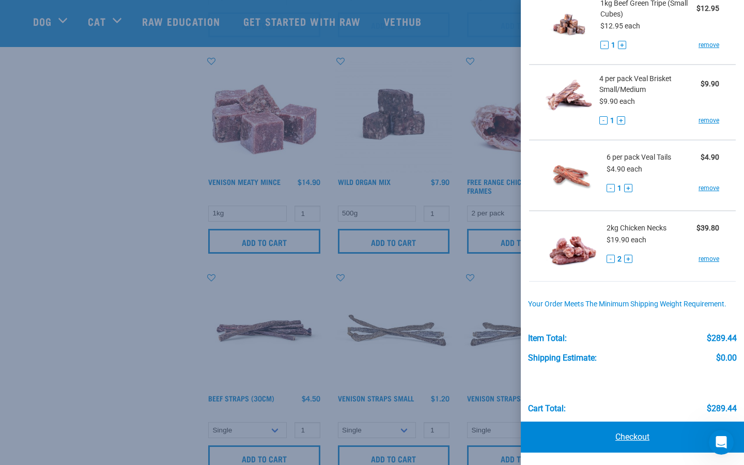
click at [623, 438] on link "Checkout" at bounding box center [631, 436] width 223 height 31
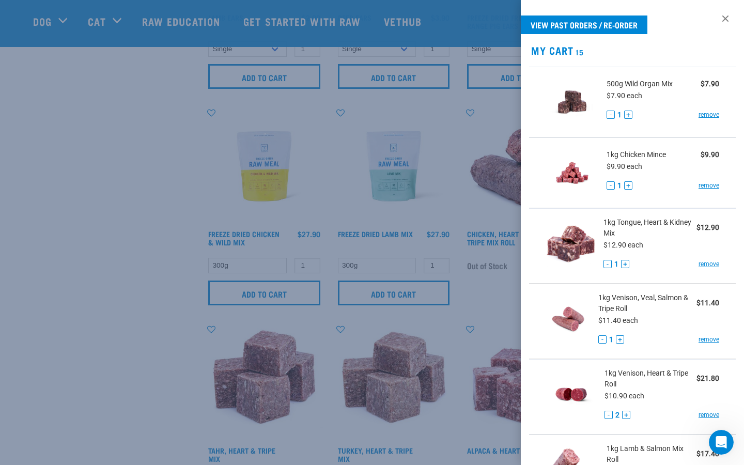
scroll to position [1264, 0]
click at [574, 21] on link "View past orders / re-order" at bounding box center [583, 24] width 126 height 19
click at [624, 23] on link "View past orders / re-order" at bounding box center [583, 24] width 126 height 19
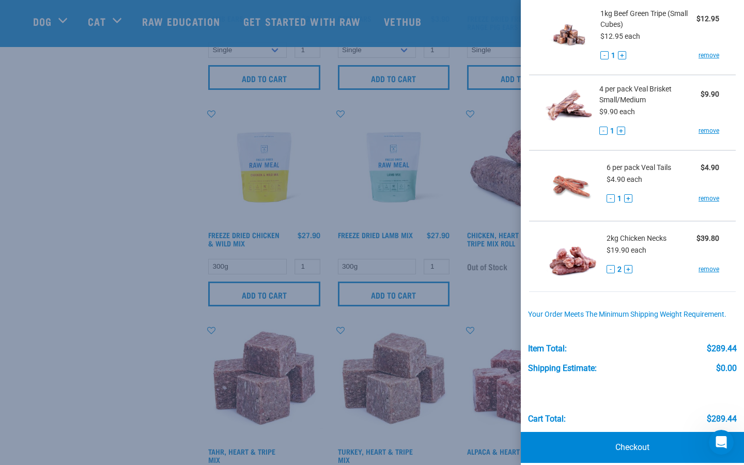
scroll to position [897, 0]
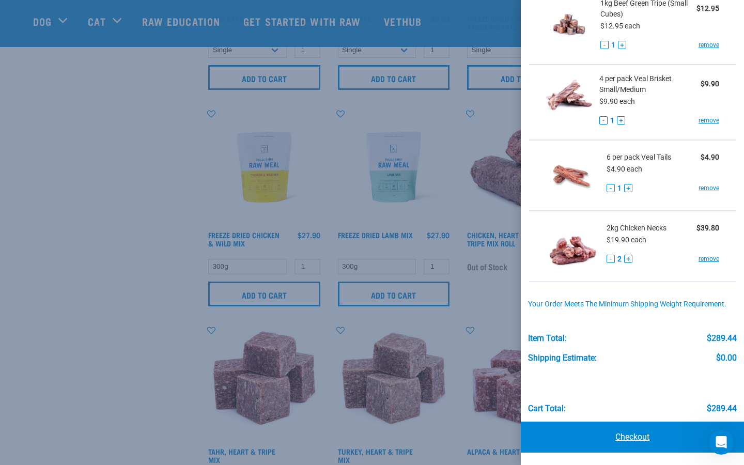
click at [619, 434] on link "Checkout" at bounding box center [631, 436] width 223 height 31
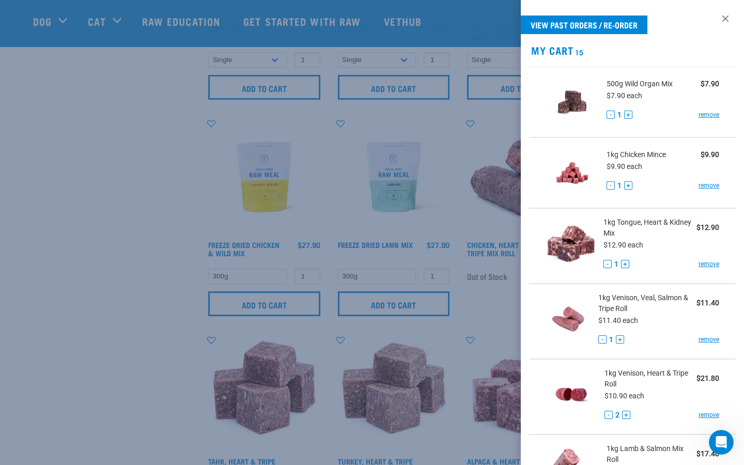
scroll to position [1253, 0]
click at [79, 158] on div at bounding box center [372, 232] width 744 height 465
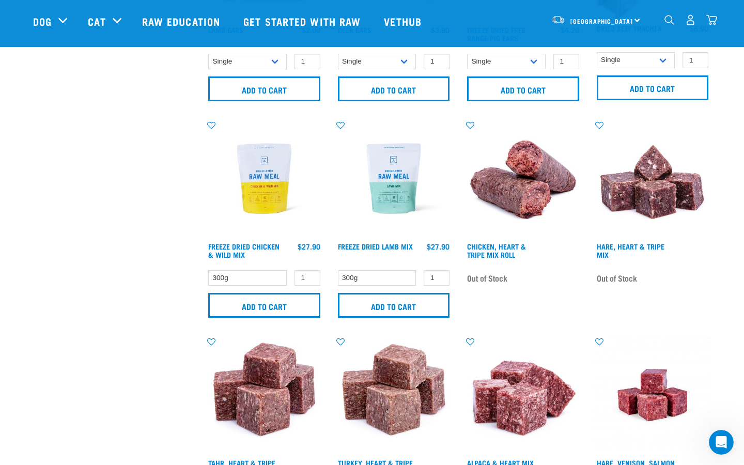
click at [691, 23] on img "dropdown navigation" at bounding box center [690, 19] width 11 height 11
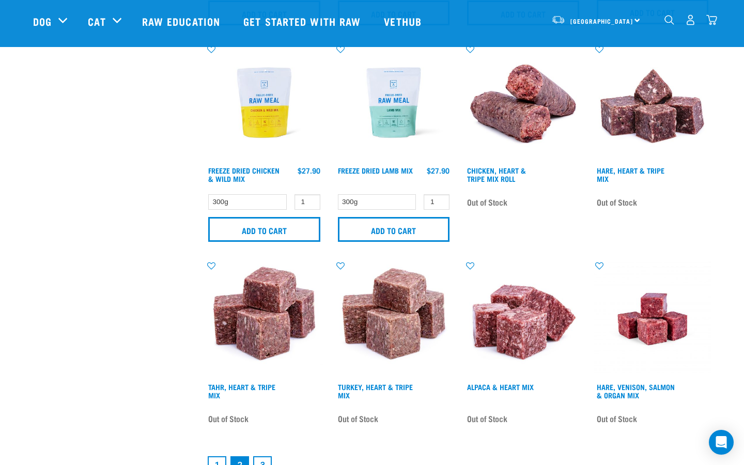
click at [714, 24] on img "dropdown navigation" at bounding box center [711, 19] width 11 height 11
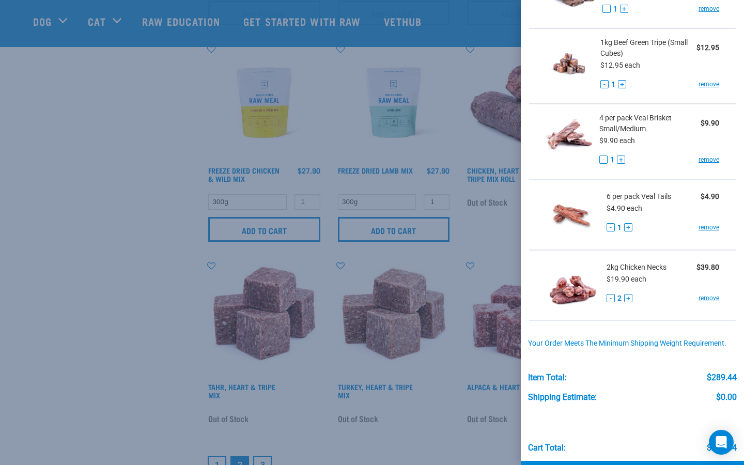
scroll to position [897, 0]
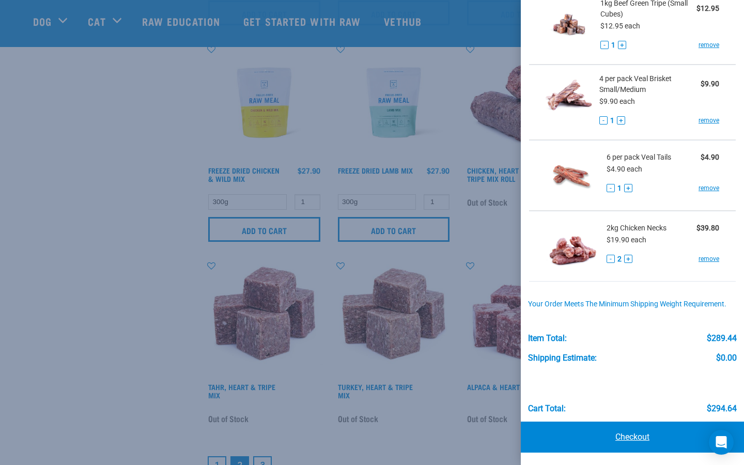
click at [616, 437] on link "Checkout" at bounding box center [631, 436] width 223 height 31
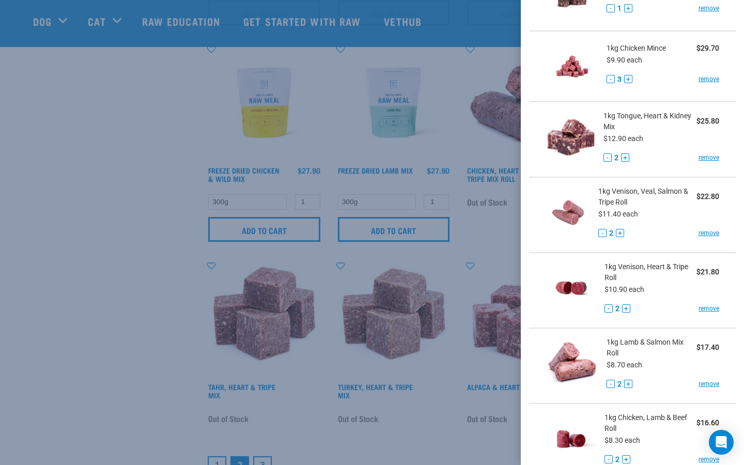
scroll to position [0, 0]
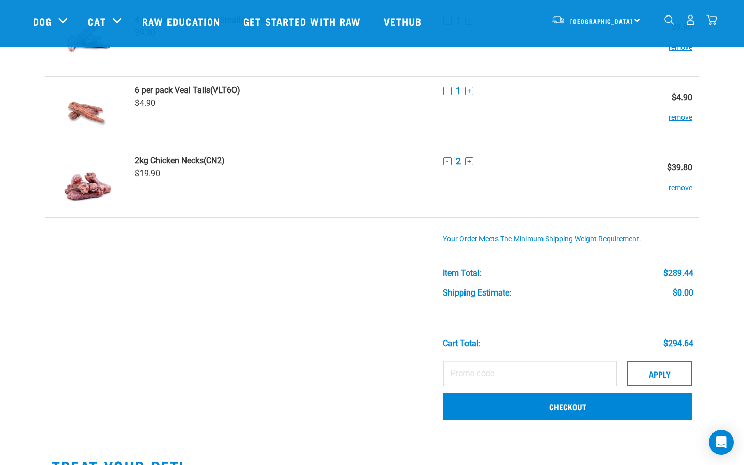
scroll to position [995, 0]
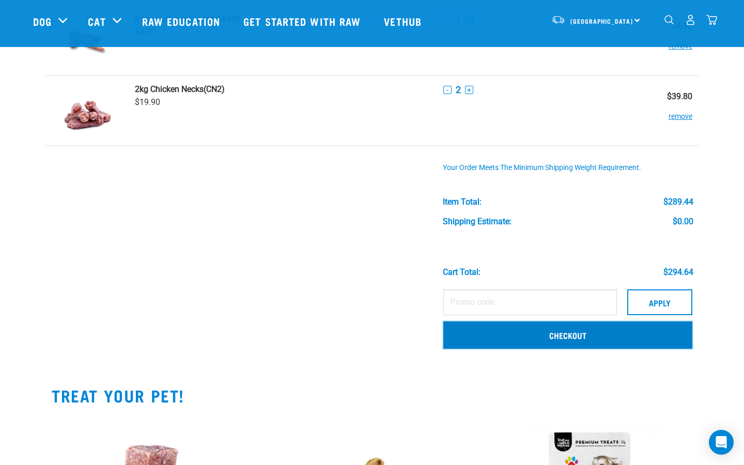
click at [563, 335] on link "Checkout" at bounding box center [567, 334] width 249 height 27
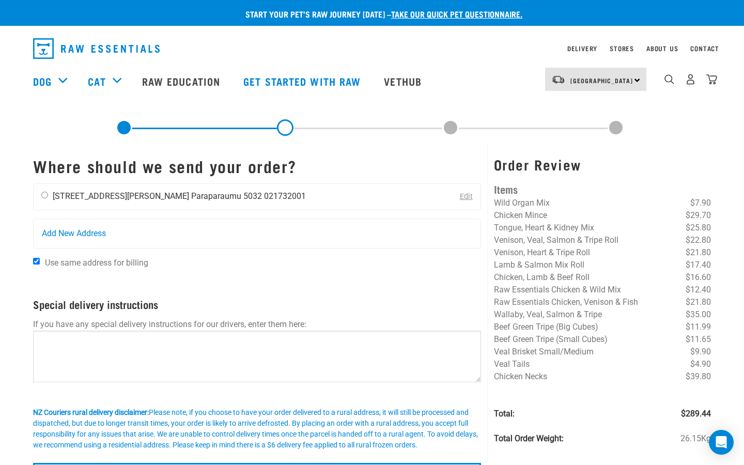
click at [46, 195] on input "radio" at bounding box center [44, 195] width 7 height 7
radio input "true"
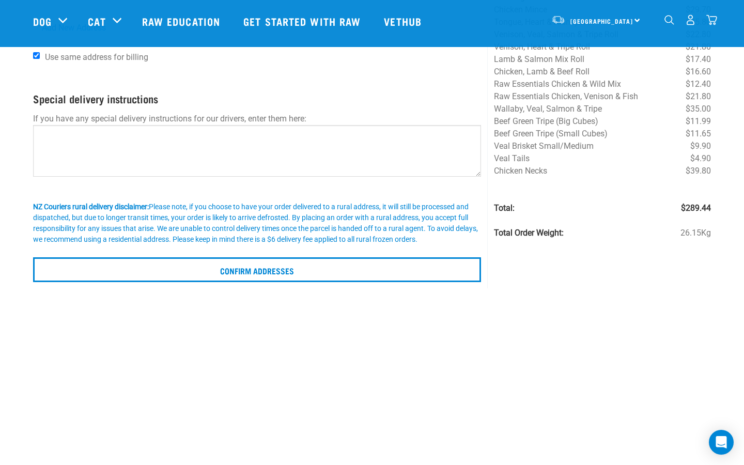
scroll to position [128, 0]
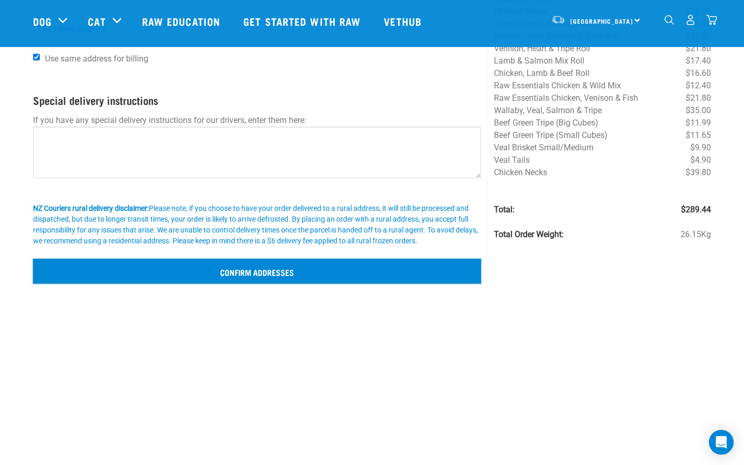
click at [250, 268] on input "Confirm addresses" at bounding box center [257, 271] width 448 height 25
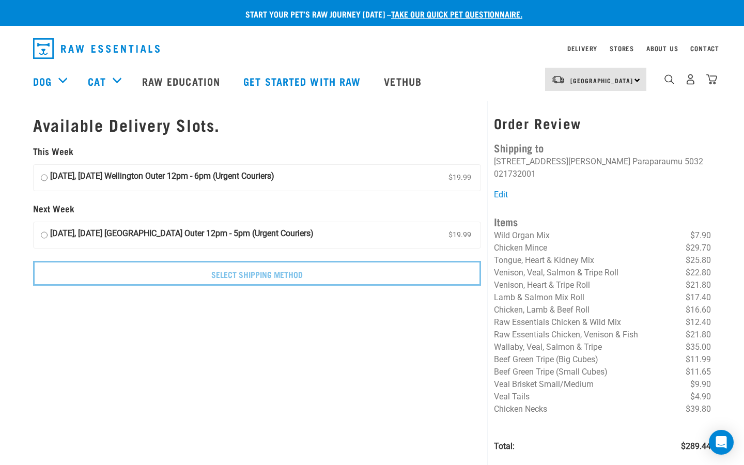
click at [43, 177] on input "28 September, Sunday Wellington Outer 12pm - 6pm (Urgent Couriers) $19.99" at bounding box center [44, 177] width 7 height 15
radio input "true"
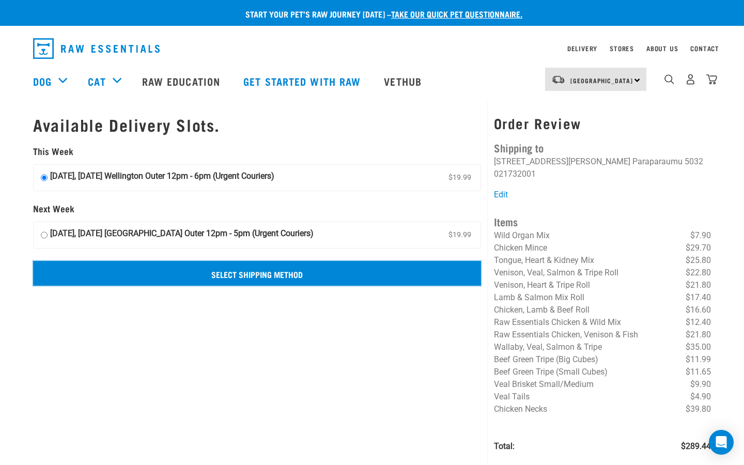
click at [218, 276] on input "Select Shipping Method" at bounding box center [257, 273] width 448 height 25
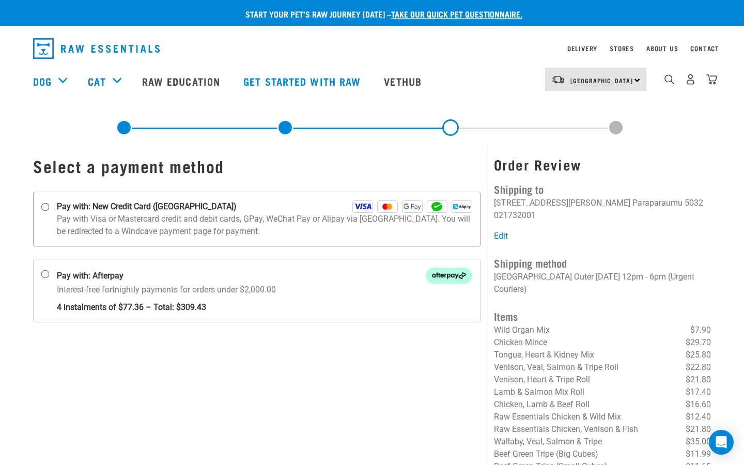
click at [85, 206] on strong "Pay with: New Credit Card ([GEOGRAPHIC_DATA])" at bounding box center [147, 206] width 180 height 12
click at [50, 206] on input "Pay with: New Credit Card ([GEOGRAPHIC_DATA])" at bounding box center [45, 207] width 8 height 8
radio input "true"
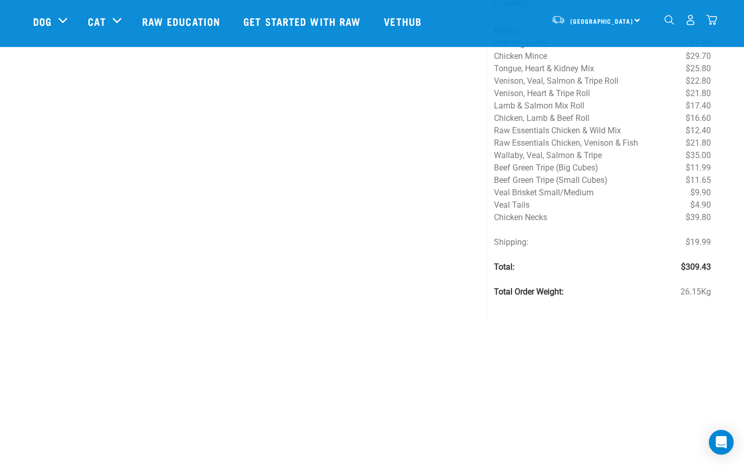
scroll to position [183, 0]
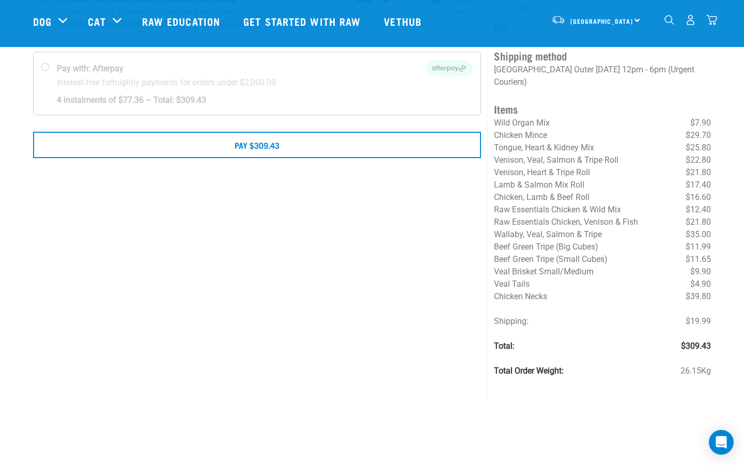
scroll to position [126, 0]
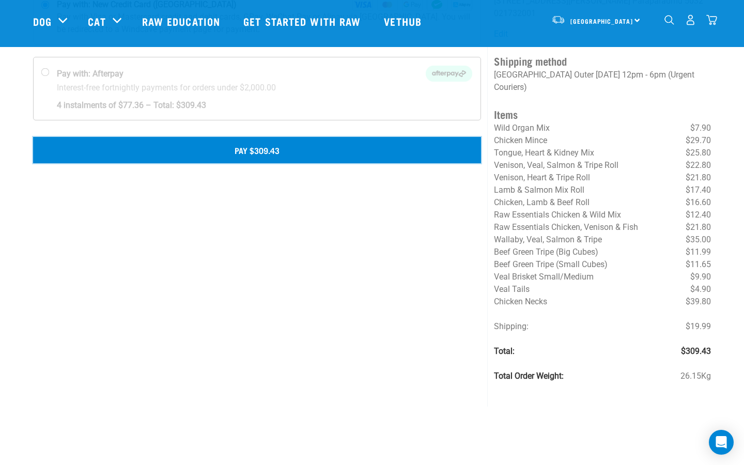
click at [270, 150] on button "Pay $309.43" at bounding box center [257, 150] width 448 height 26
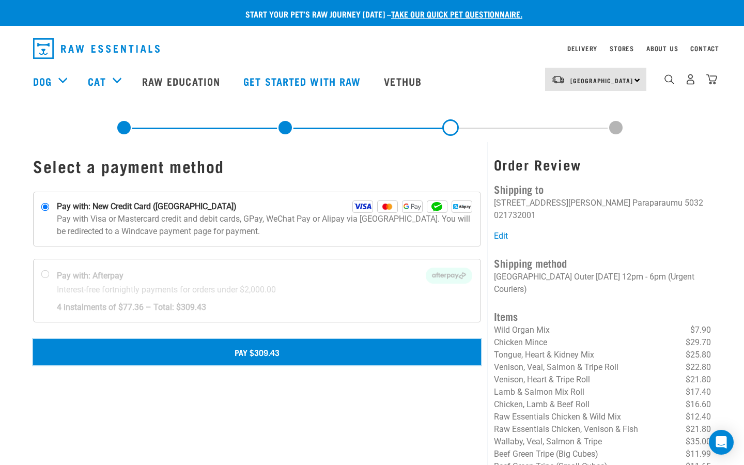
click at [267, 353] on button "Pay $309.43" at bounding box center [257, 352] width 448 height 26
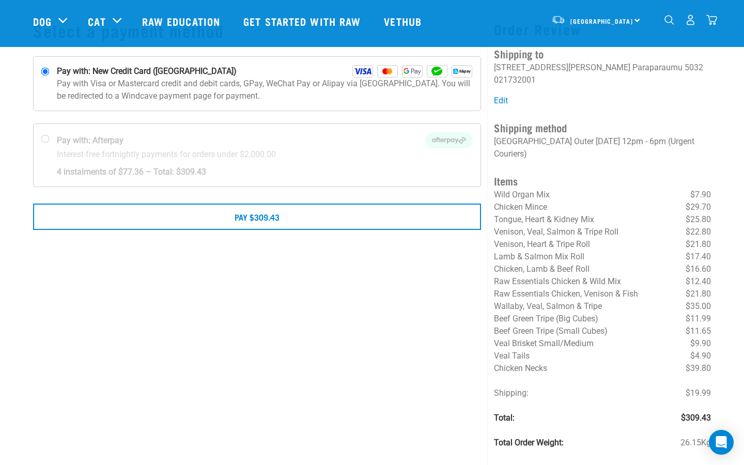
scroll to position [66, 0]
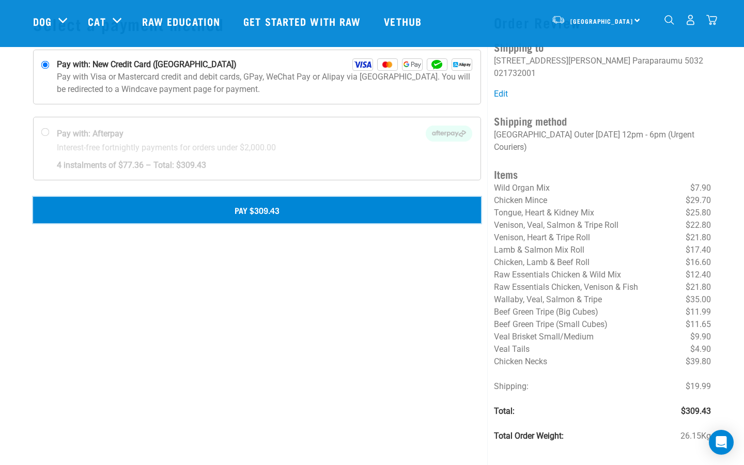
click at [275, 209] on button "Pay $309.43" at bounding box center [257, 210] width 448 height 26
